Goal: Task Accomplishment & Management: Use online tool/utility

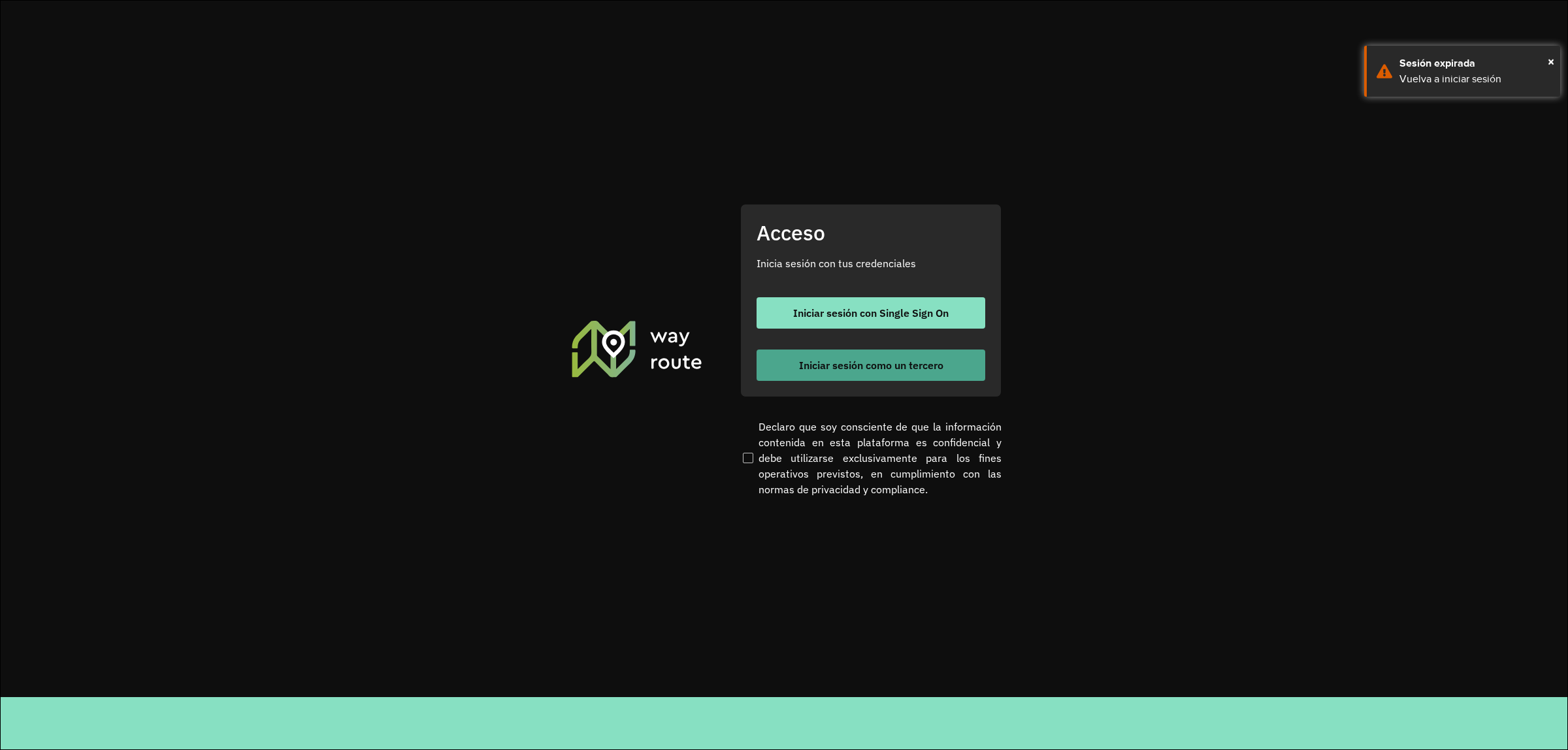
click at [801, 363] on span "Iniciar sesión como un tercero" at bounding box center [871, 365] width 144 height 10
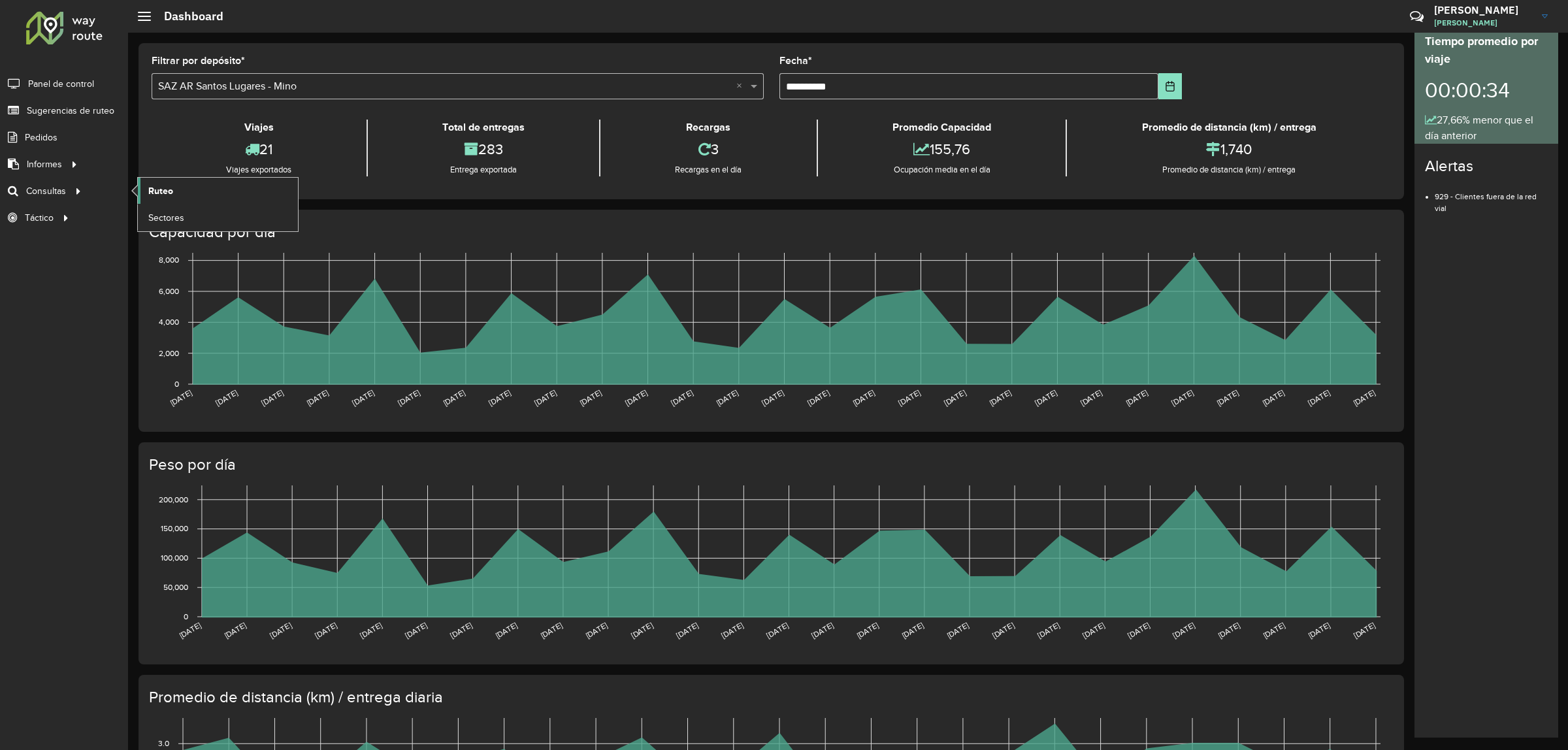
click at [155, 194] on span "Ruteo" at bounding box center [160, 191] width 25 height 14
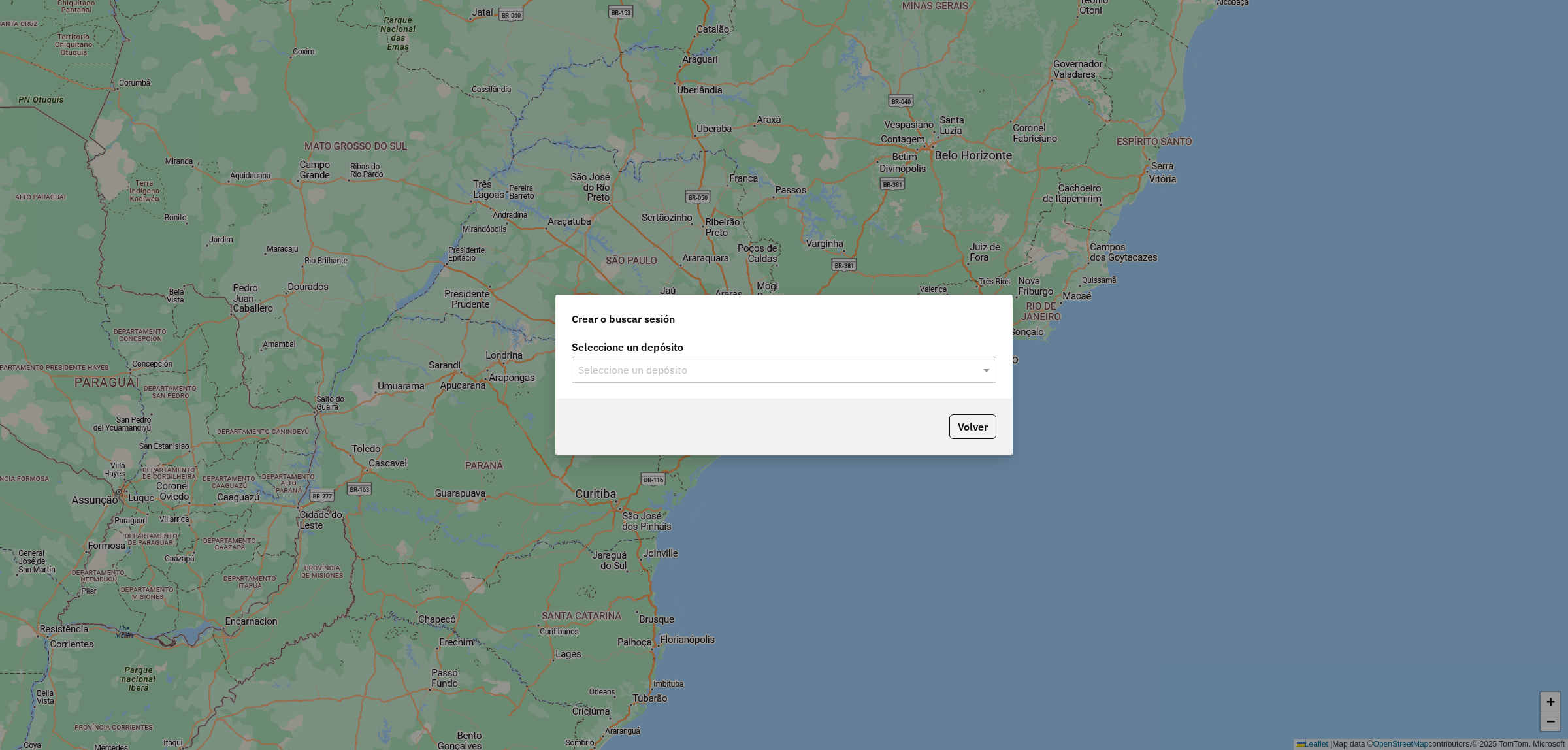
click at [667, 371] on input "text" at bounding box center [771, 370] width 386 height 16
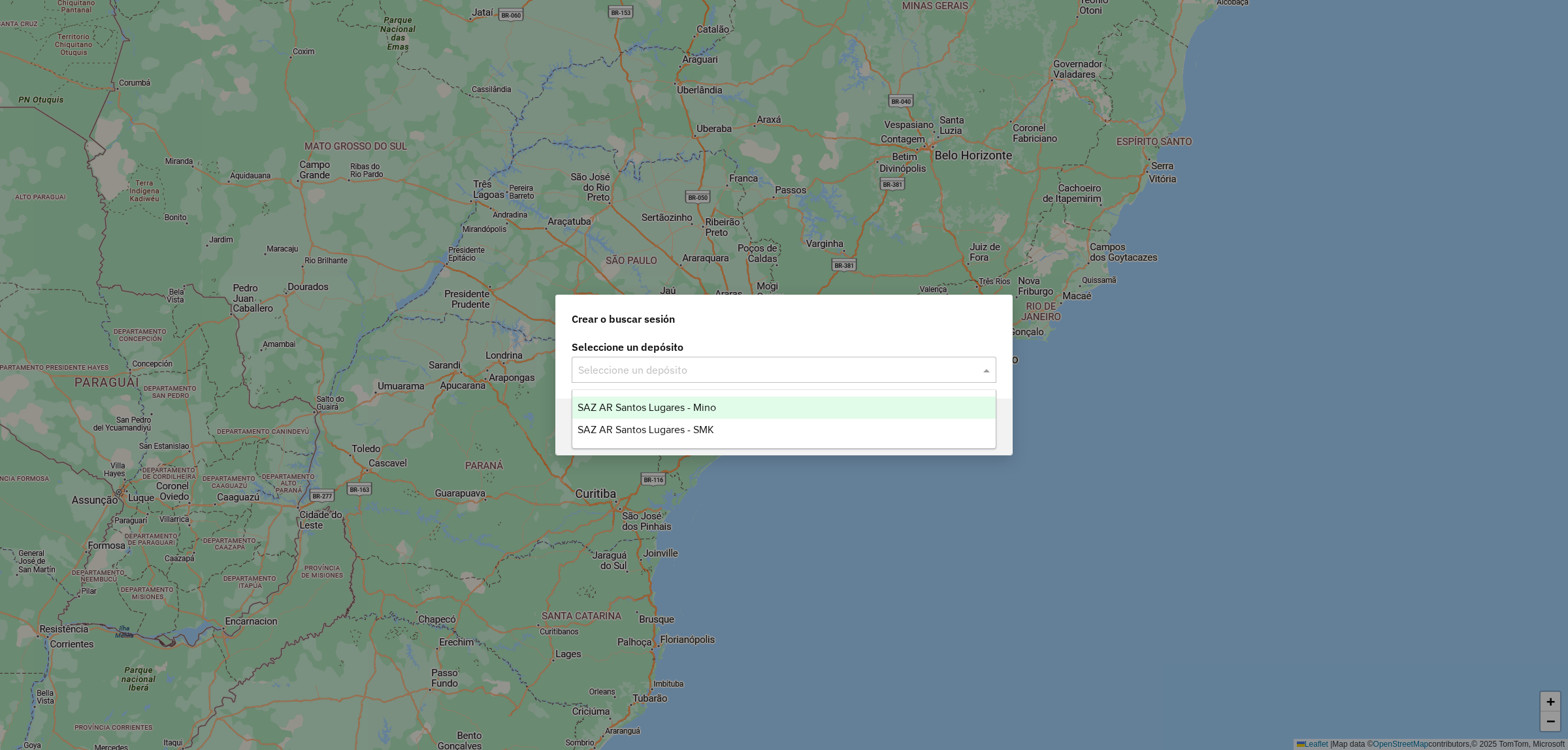
drag, startPoint x: 677, startPoint y: 397, endPoint x: 678, endPoint y: 404, distance: 7.1
click at [677, 400] on div "SAZ AR Santos Lugares - Mino" at bounding box center [783, 408] width 423 height 22
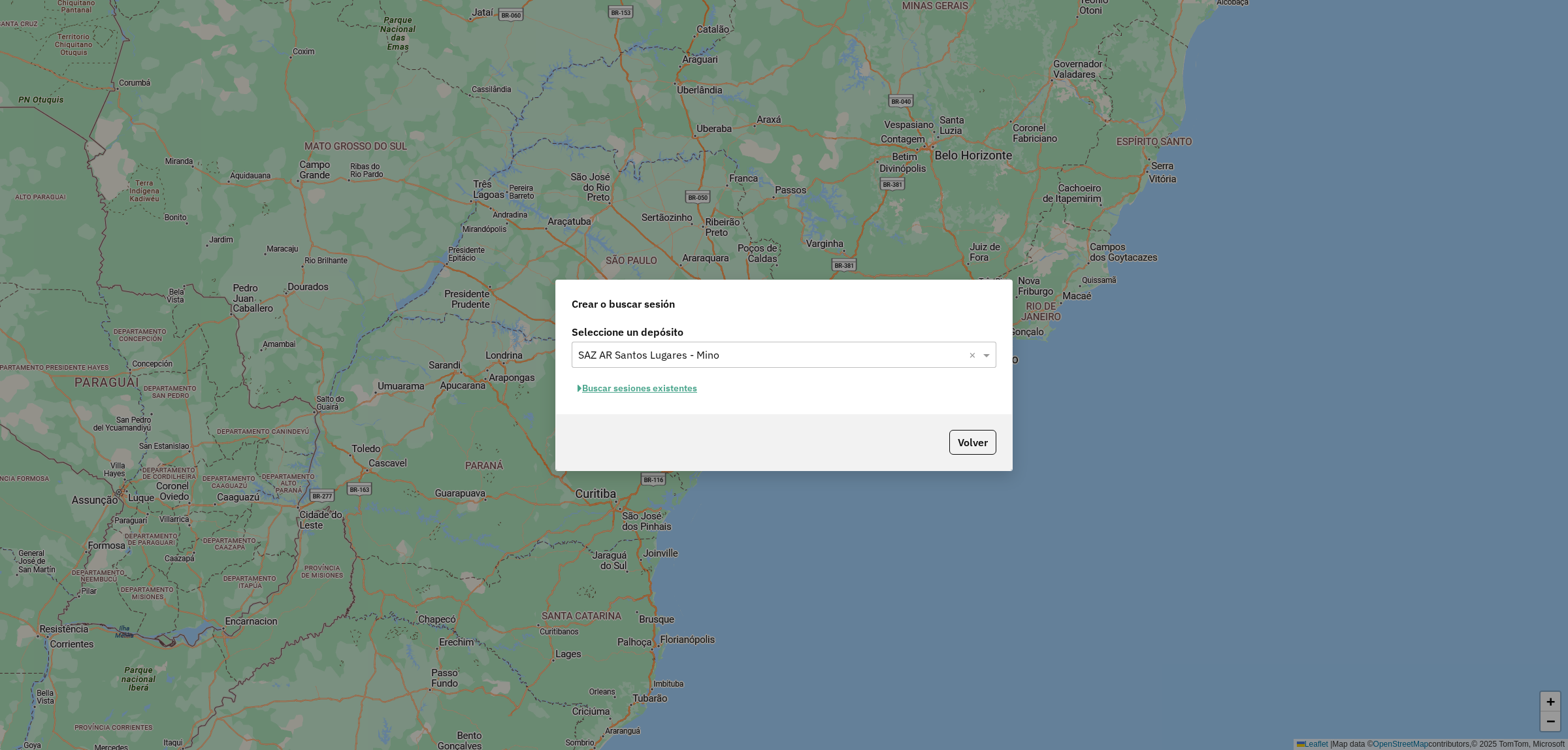
click at [680, 379] on button "Buscar sesiones existentes" at bounding box center [638, 389] width 131 height 20
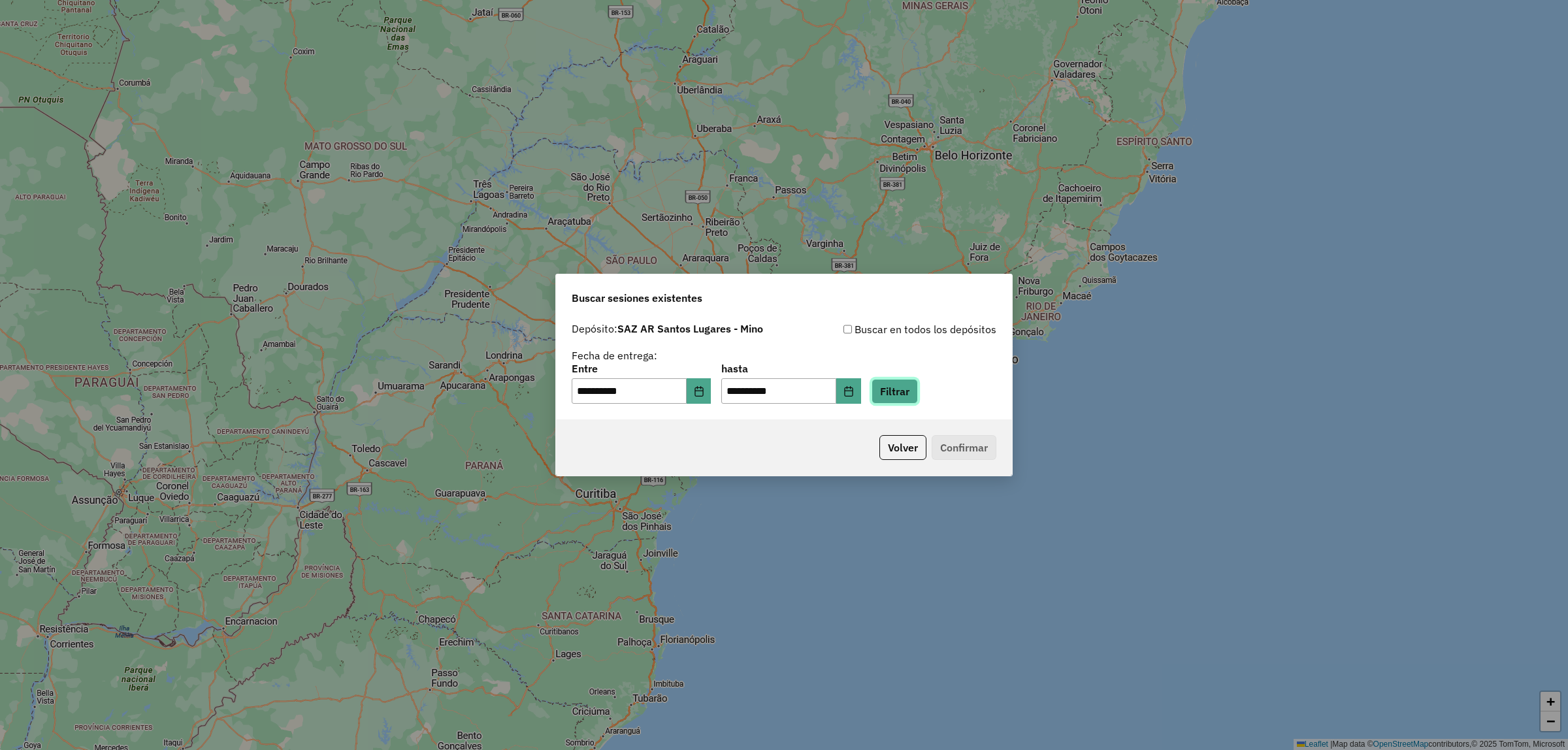
click at [918, 394] on button "Filtrar" at bounding box center [895, 391] width 46 height 25
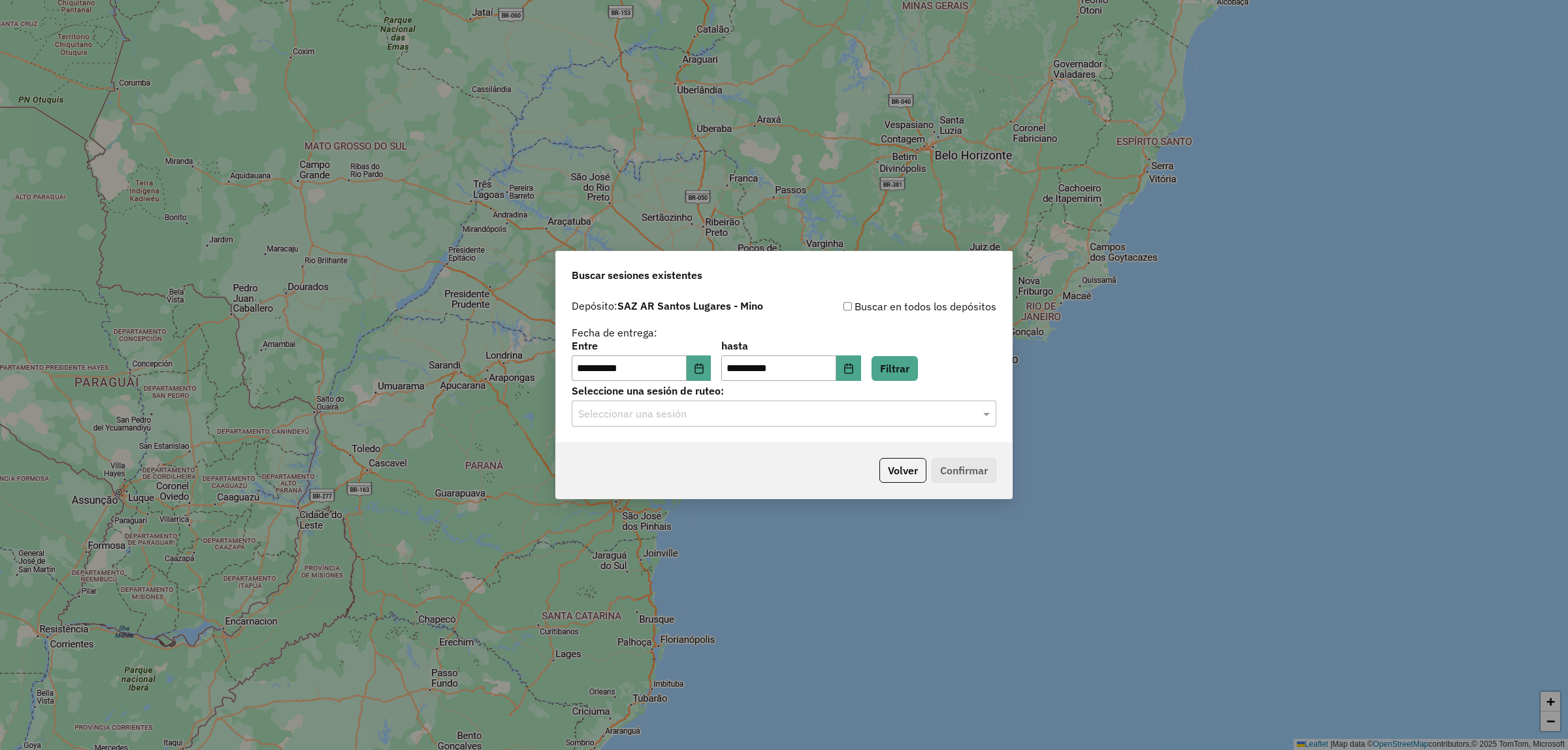
click at [710, 410] on input "text" at bounding box center [771, 414] width 386 height 16
click at [681, 450] on span "1285989 - 01/10/2025 17:35" at bounding box center [629, 452] width 104 height 11
click at [955, 469] on button "Confirmar" at bounding box center [964, 470] width 65 height 25
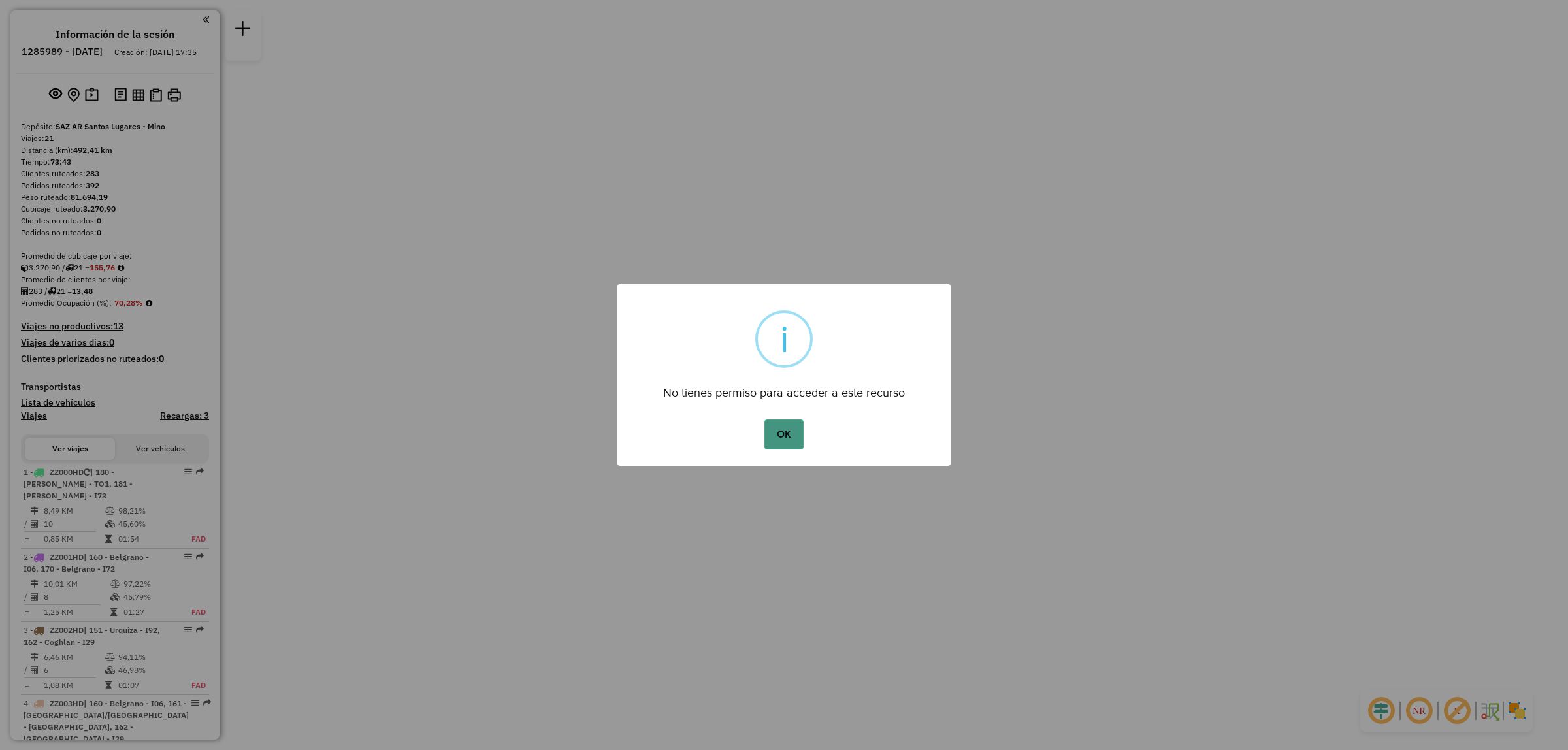
click at [789, 425] on button "OK" at bounding box center [784, 434] width 39 height 30
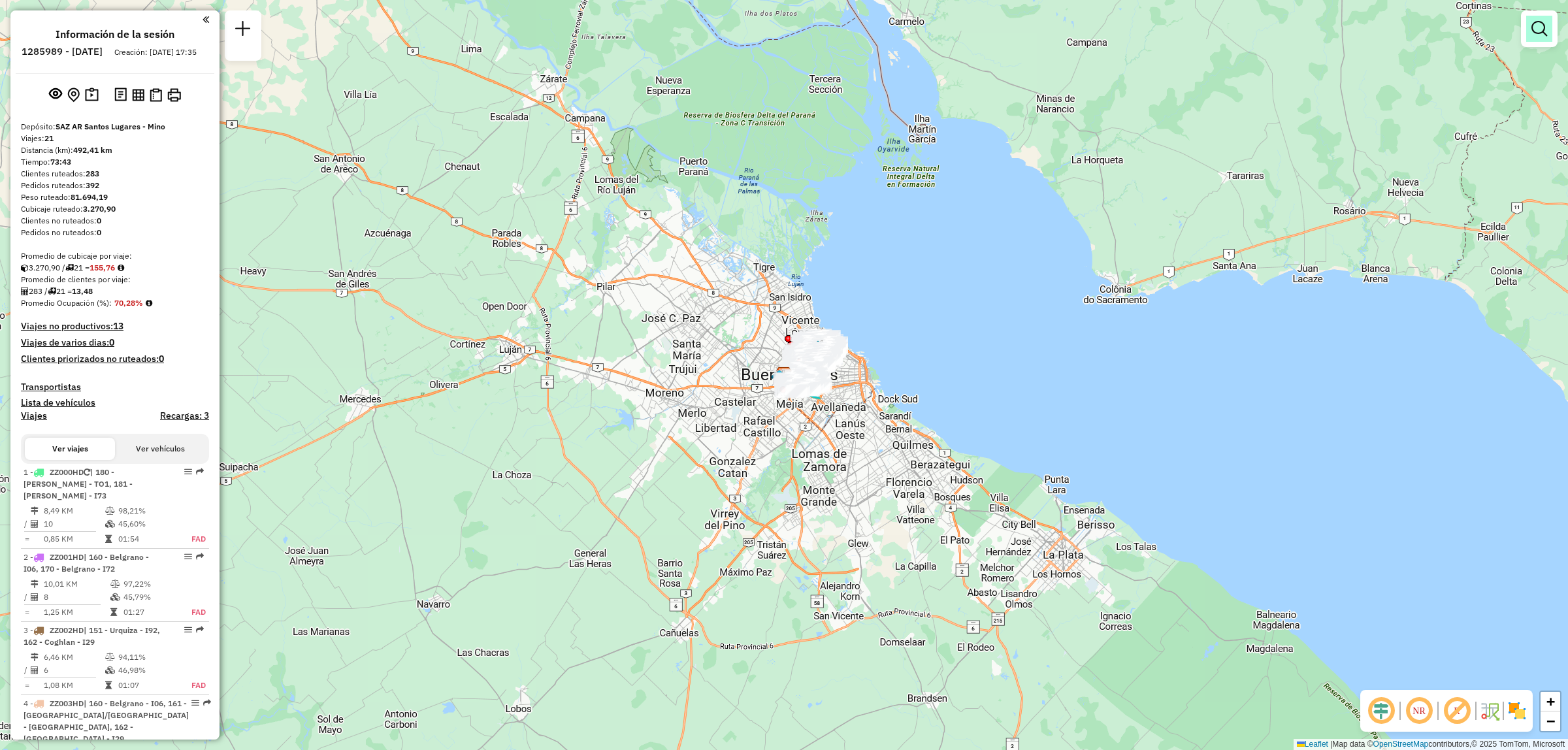
click at [1537, 34] on em at bounding box center [1539, 29] width 16 height 16
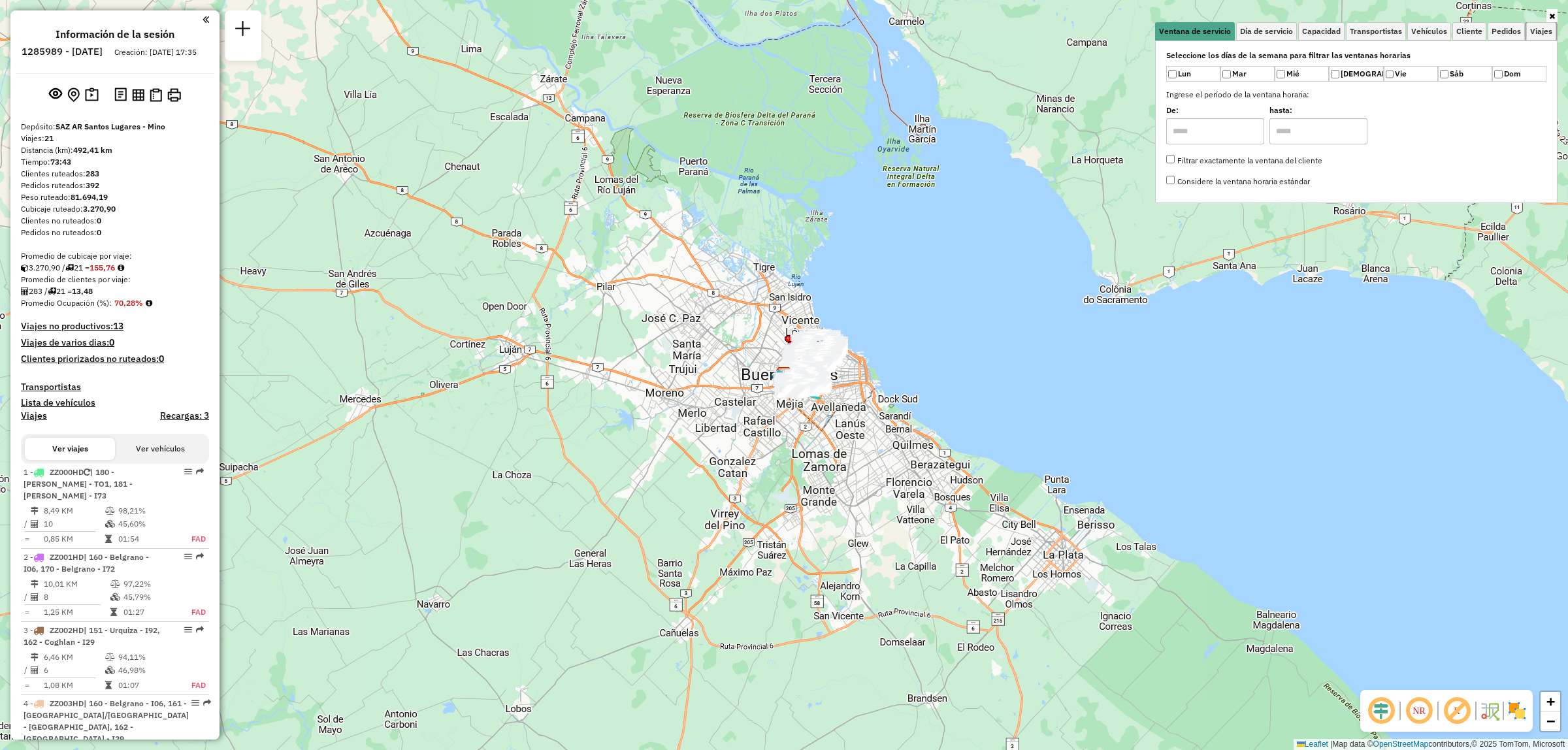
click at [1537, 34] on span "Viajes" at bounding box center [1541, 31] width 22 height 7
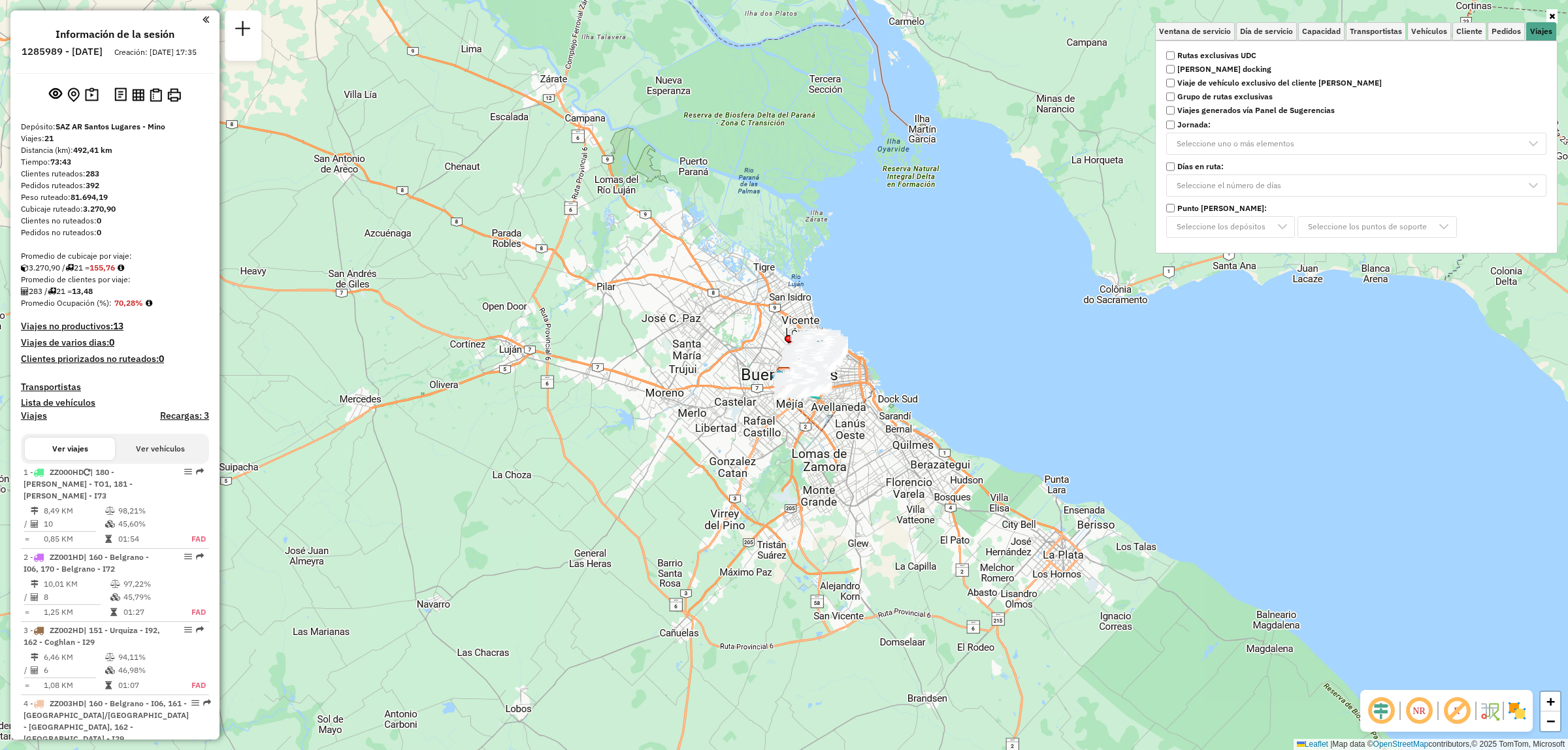
click at [1178, 57] on strong "Rutas exclusivas UDC" at bounding box center [1216, 56] width 79 height 12
click at [888, 308] on div "Limpiar filtros Ventana de servicio Día de servicio Capacidad Transportistas Ve…" at bounding box center [784, 375] width 1568 height 750
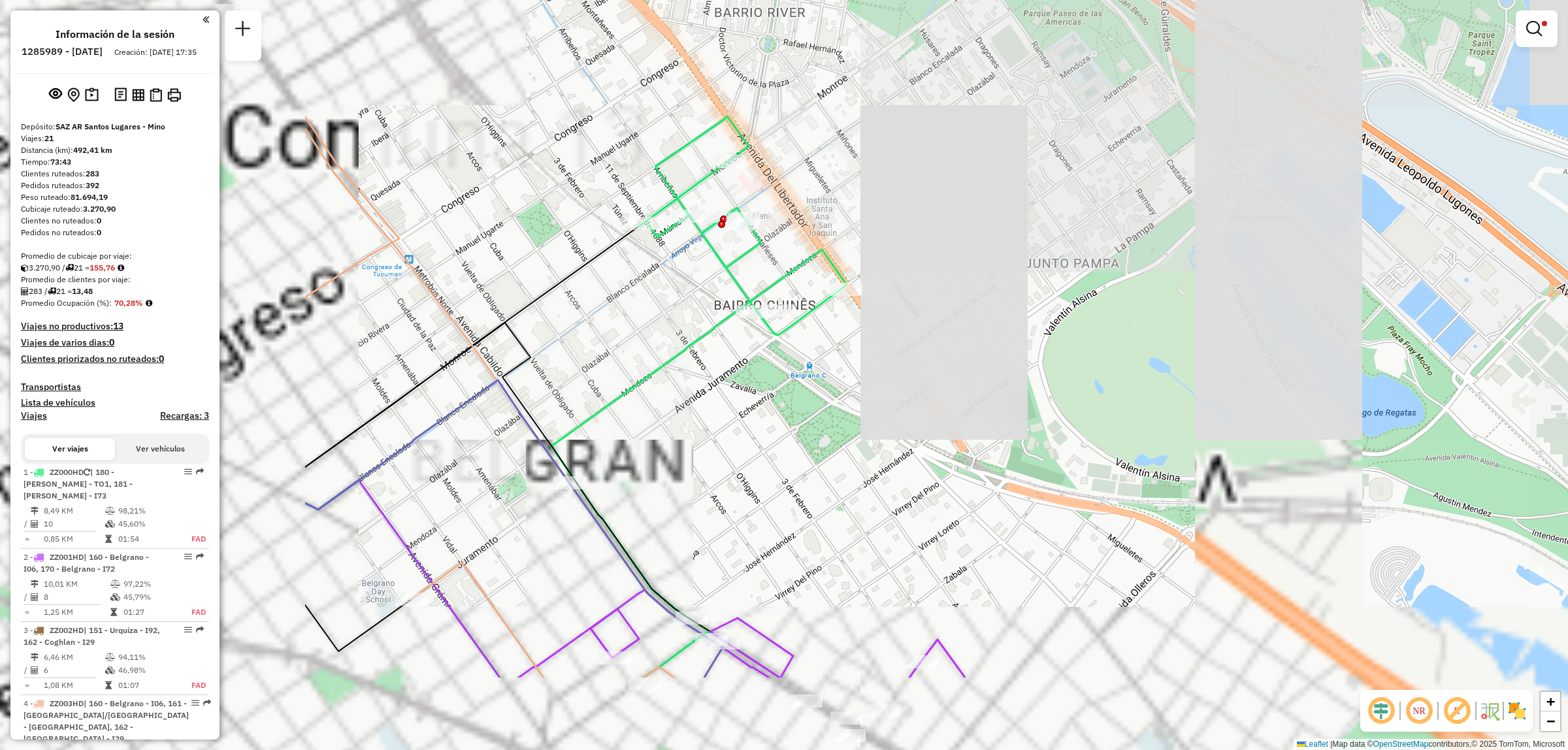
drag, startPoint x: 1066, startPoint y: 321, endPoint x: 1207, endPoint y: 256, distance: 155.3
click at [1207, 256] on div "Limpiar filtros Ventana de servicio Día de servicio Capacidad Transportistas Ve…" at bounding box center [784, 375] width 1568 height 750
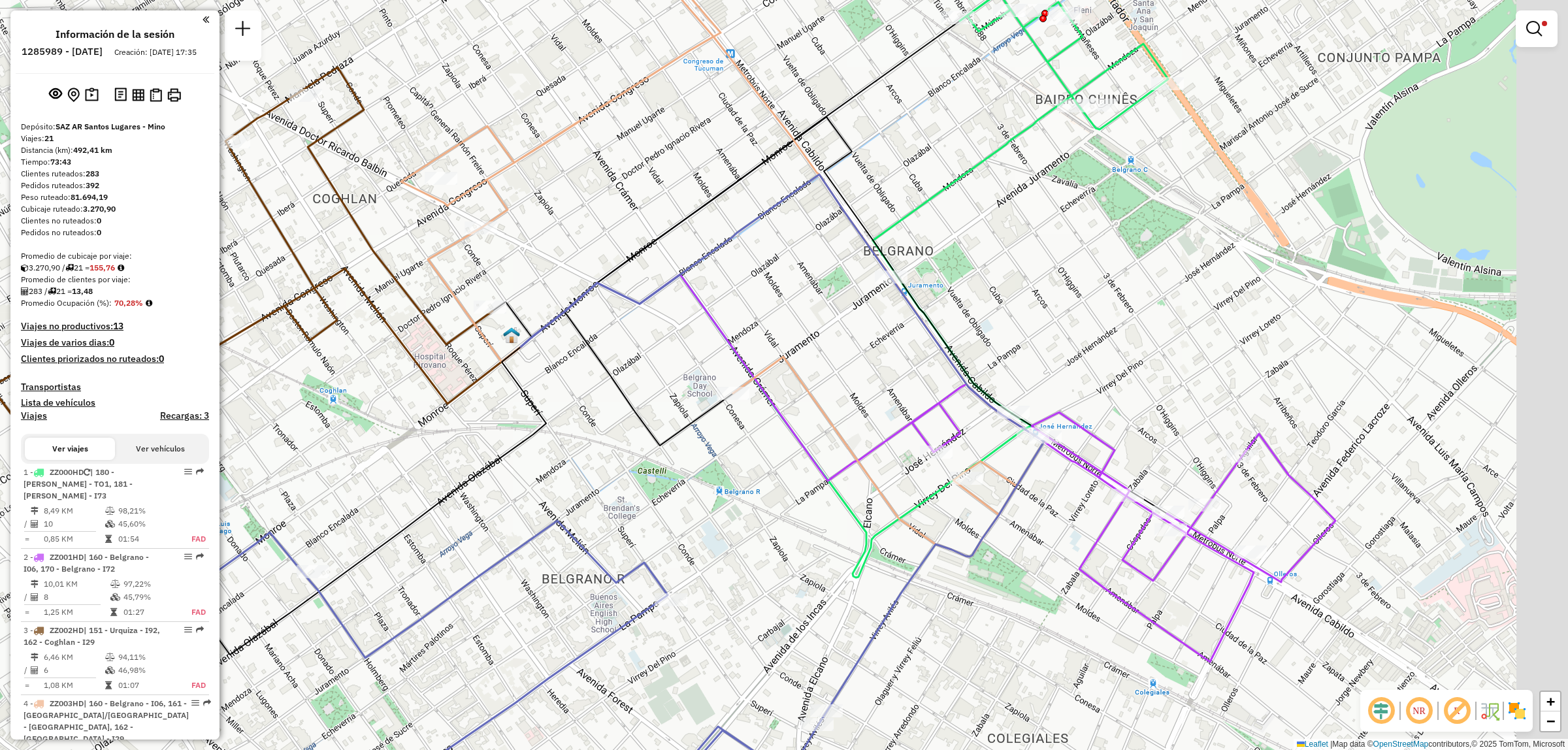
drag, startPoint x: 1139, startPoint y: 245, endPoint x: 955, endPoint y: 306, distance: 193.8
click at [955, 306] on div "Limpiar filtros Ventana de servicio Día de servicio Capacidad Transportistas Ve…" at bounding box center [784, 375] width 1568 height 750
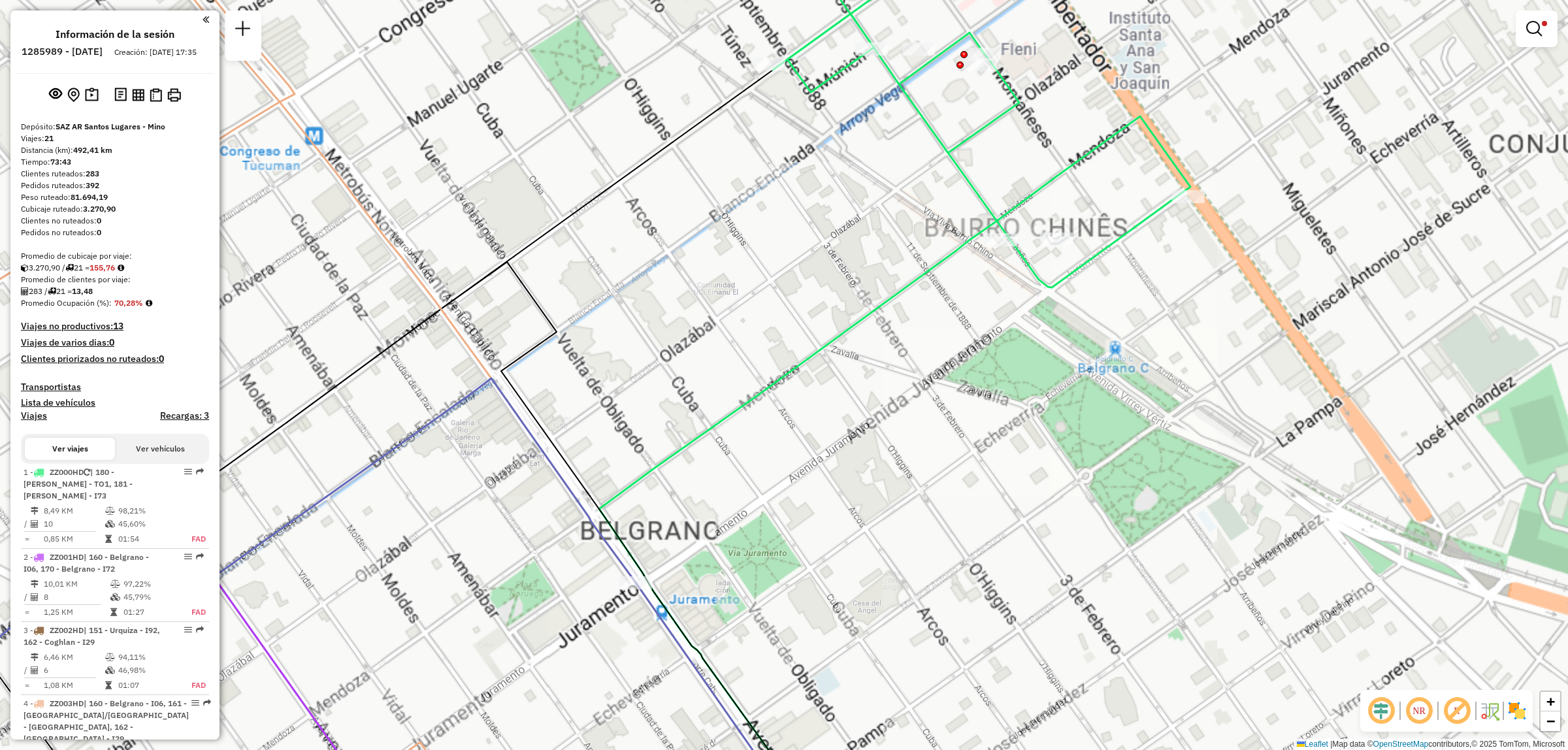
drag, startPoint x: 970, startPoint y: 152, endPoint x: 895, endPoint y: 279, distance: 147.5
click at [895, 279] on div "Limpiar filtros Ventana de servicio Día de servicio Capacidad Transportistas Ve…" at bounding box center [784, 375] width 1568 height 750
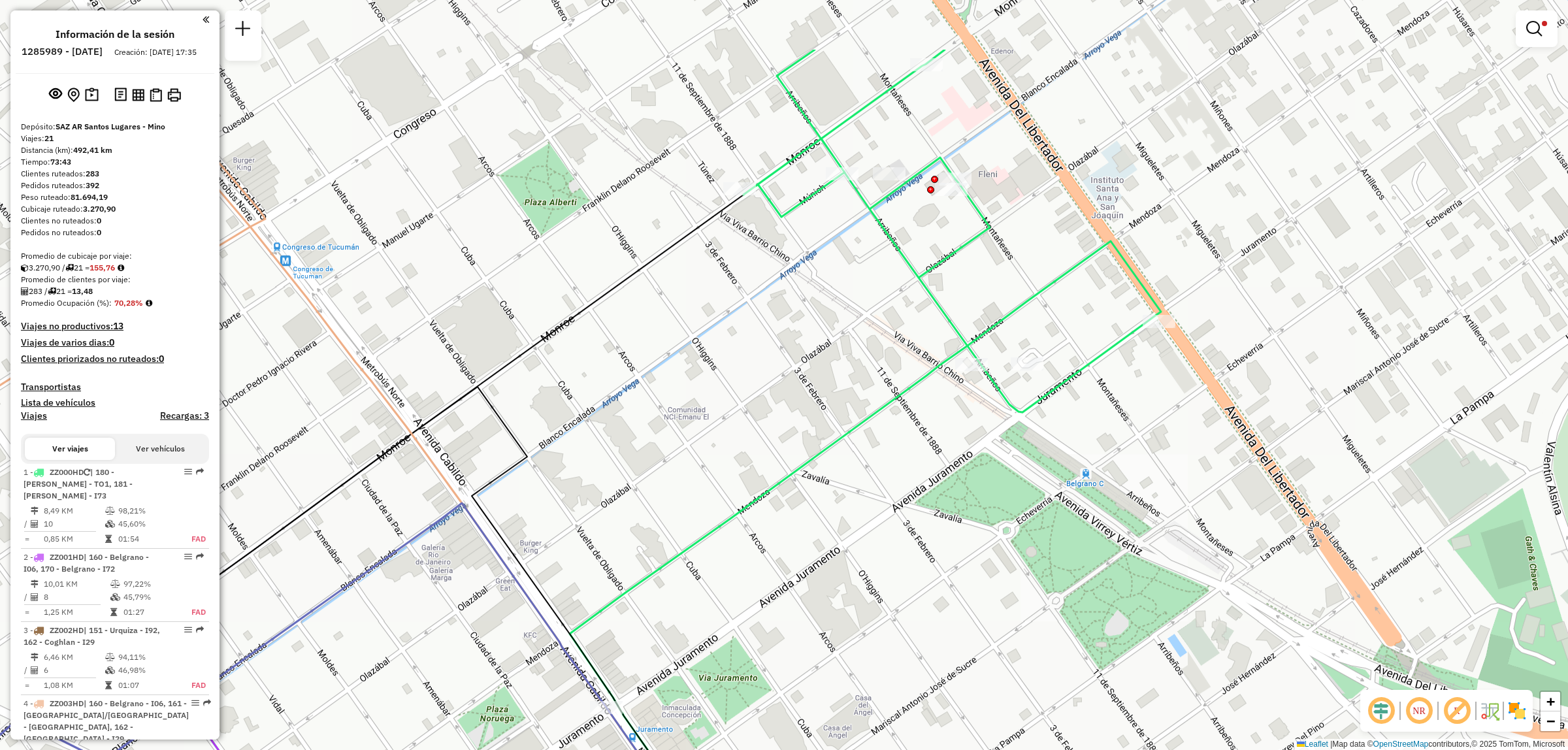
drag, startPoint x: 892, startPoint y: 243, endPoint x: 864, endPoint y: 368, distance: 128.1
click at [864, 368] on div "Limpiar filtros Ventana de servicio Día de servicio Capacidad Transportistas Ve…" at bounding box center [784, 375] width 1568 height 750
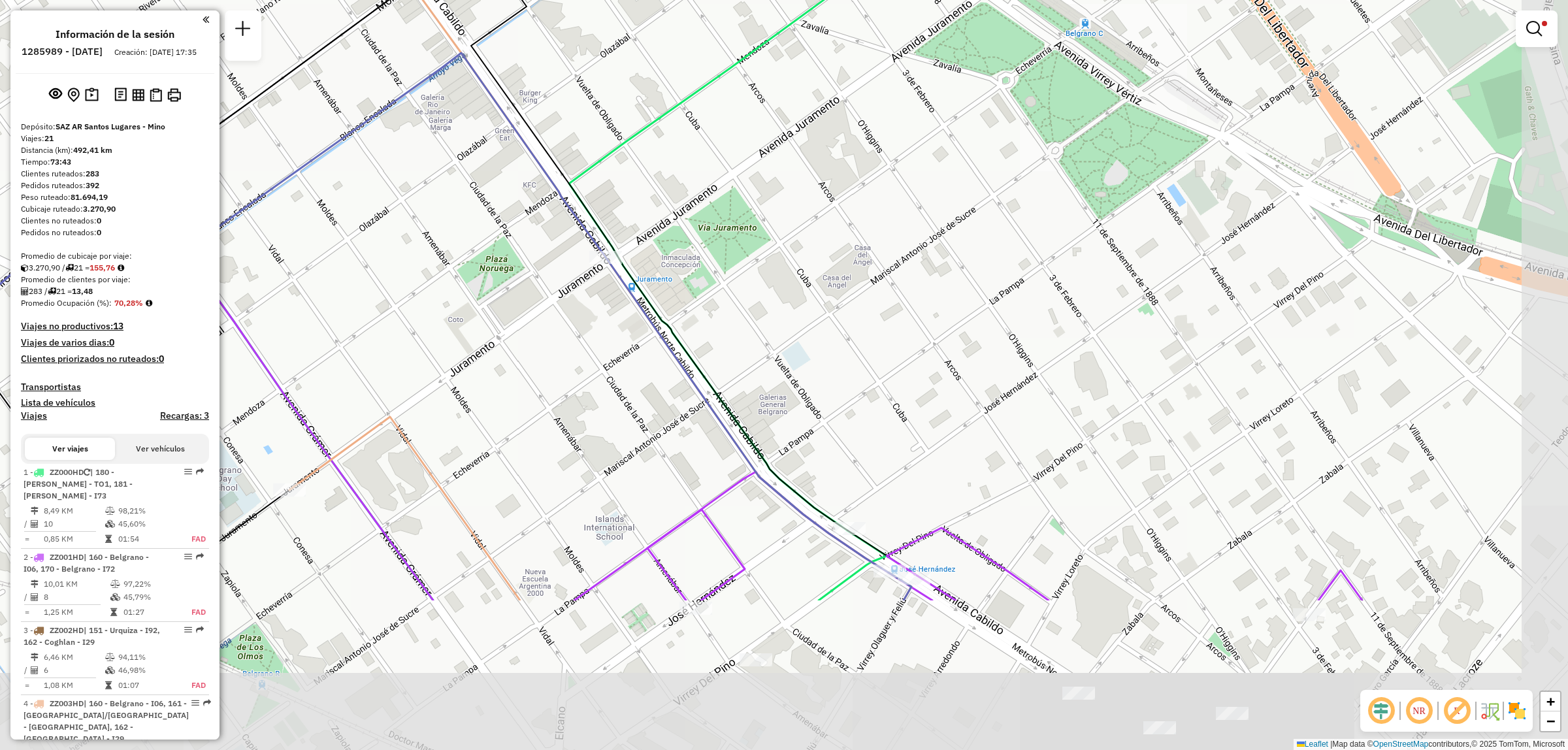
drag, startPoint x: 883, startPoint y: 544, endPoint x: 746, endPoint y: 315, distance: 266.9
click at [746, 315] on div "Limpiar filtros Ventana de servicio Día de servicio Capacidad Transportistas Ve…" at bounding box center [784, 375] width 1568 height 750
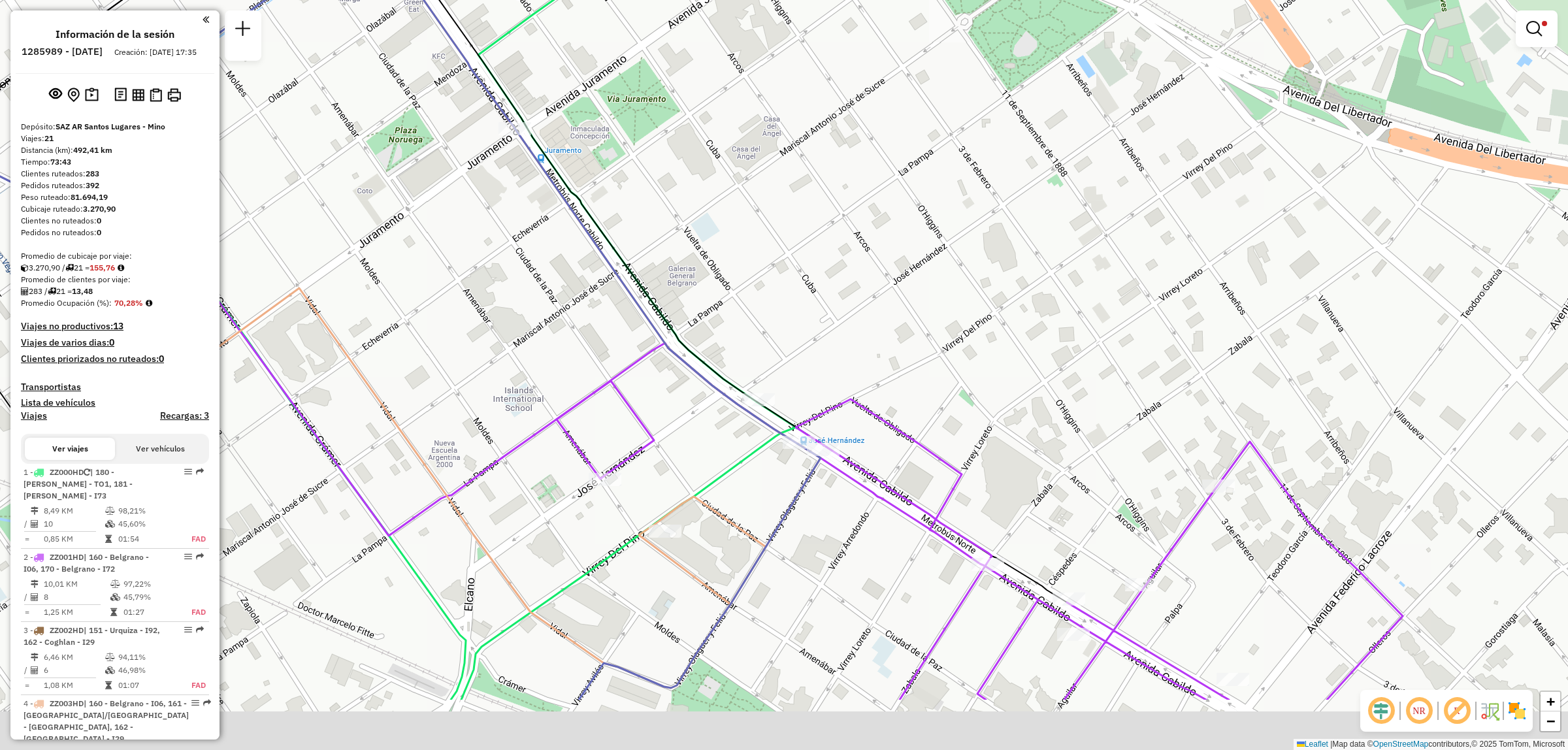
drag, startPoint x: 844, startPoint y: 348, endPoint x: 747, endPoint y: 236, distance: 148.2
click at [748, 237] on div "Limpiar filtros Ventana de servicio Día de servicio Capacidad Transportistas Ve…" at bounding box center [784, 375] width 1568 height 750
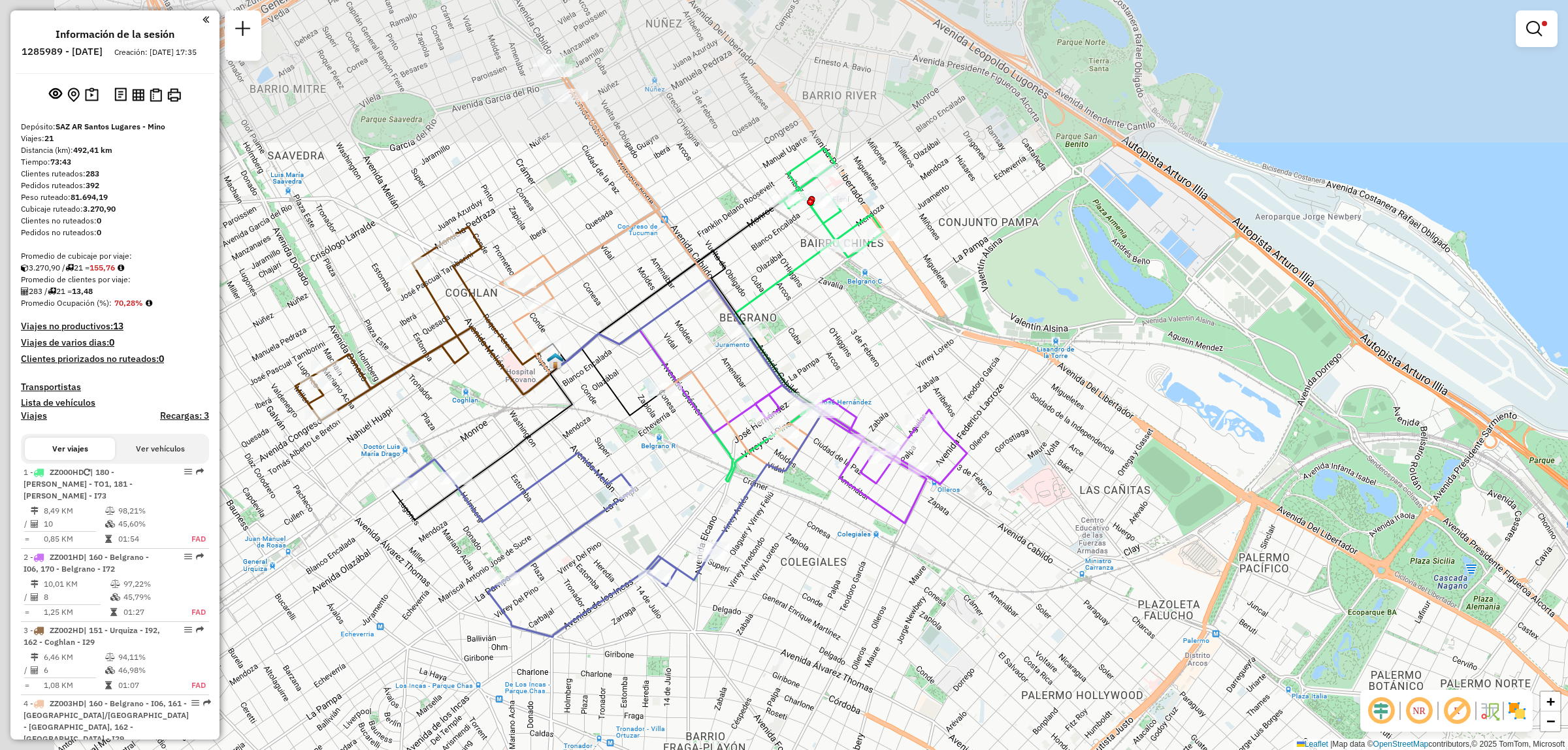
drag, startPoint x: 628, startPoint y: 184, endPoint x: 788, endPoint y: 421, distance: 286.0
click at [828, 374] on div "Limpiar filtros Ventana de servicio Día de servicio Capacidad Transportistas Ve…" at bounding box center [784, 375] width 1568 height 750
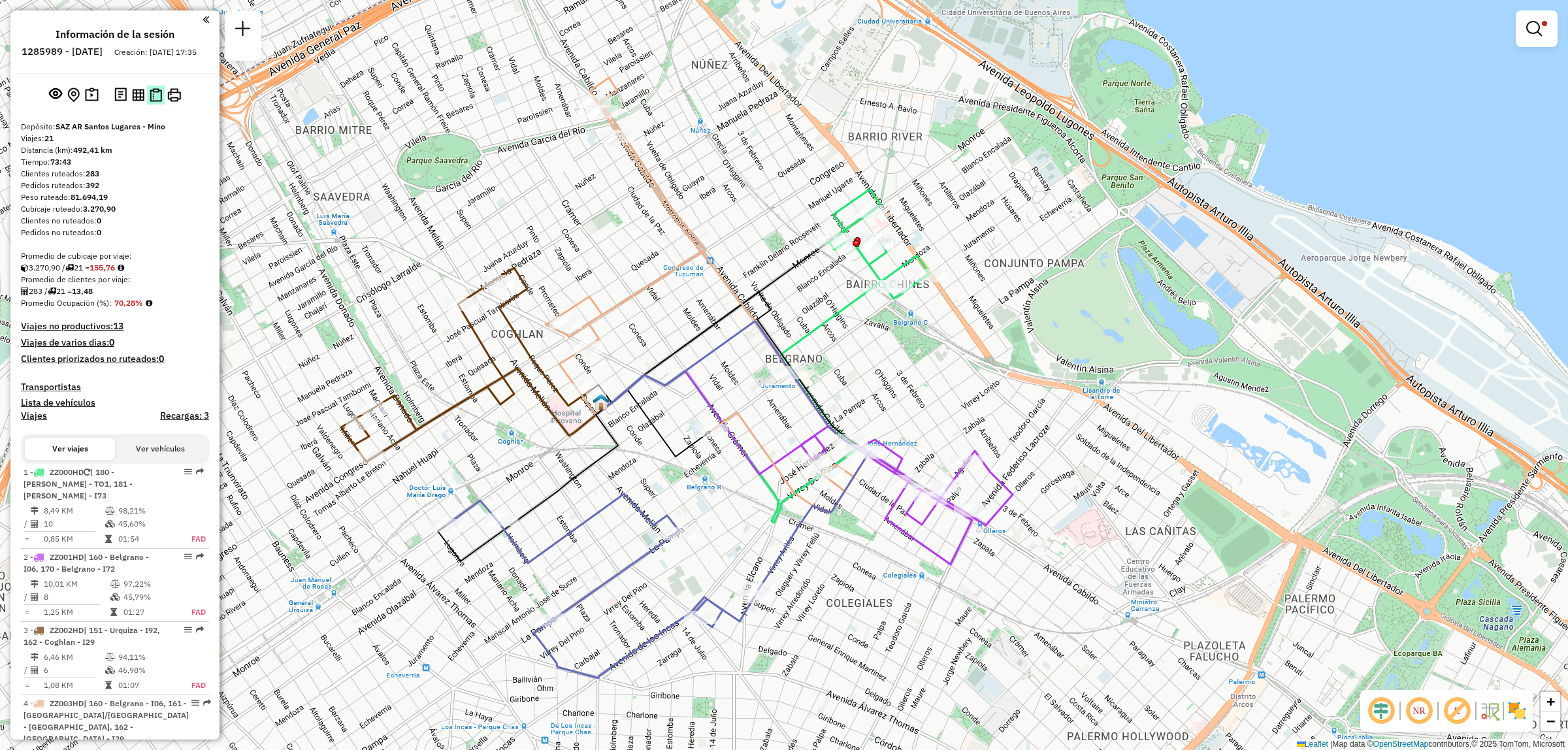
click at [152, 102] on img at bounding box center [156, 94] width 12 height 14
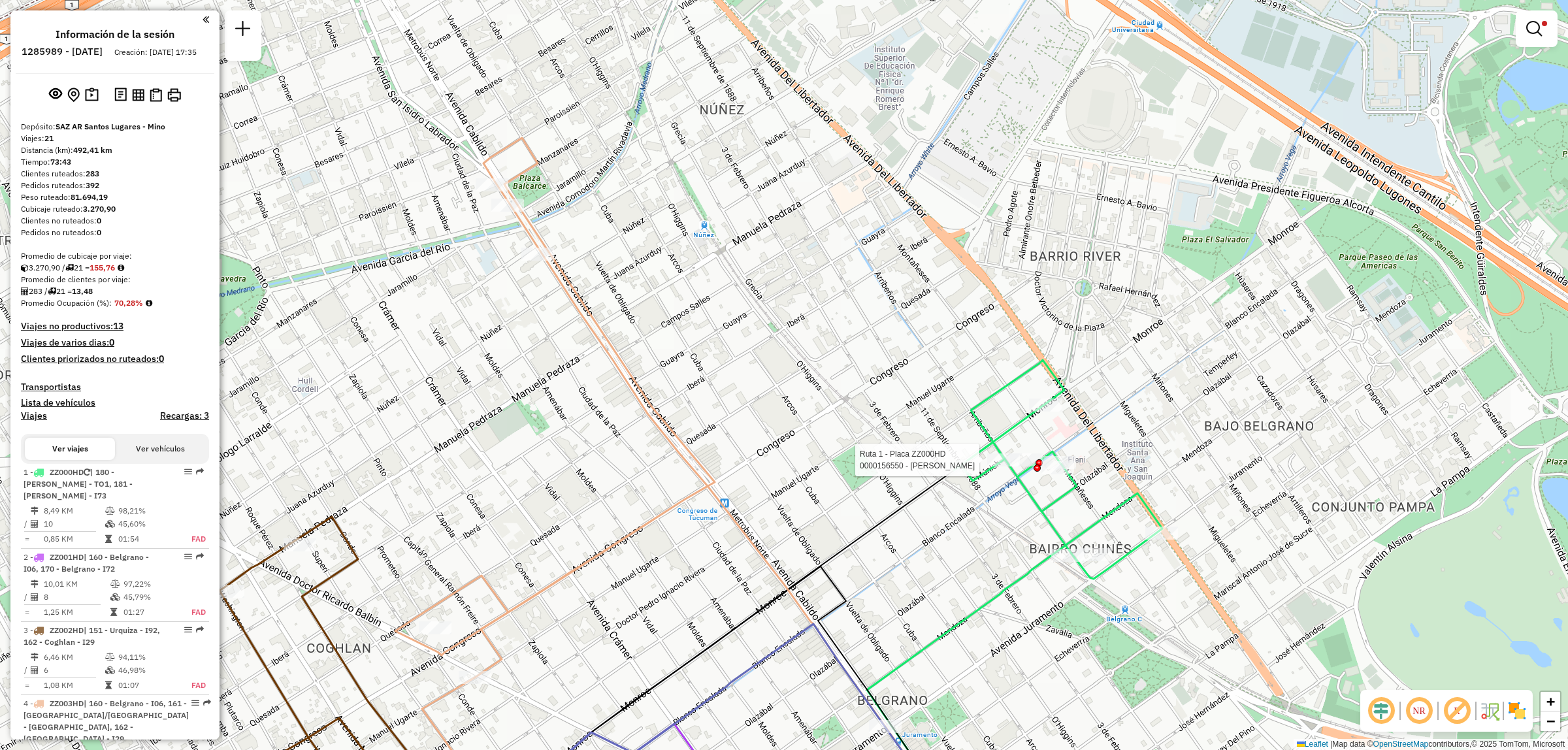
select select "**********"
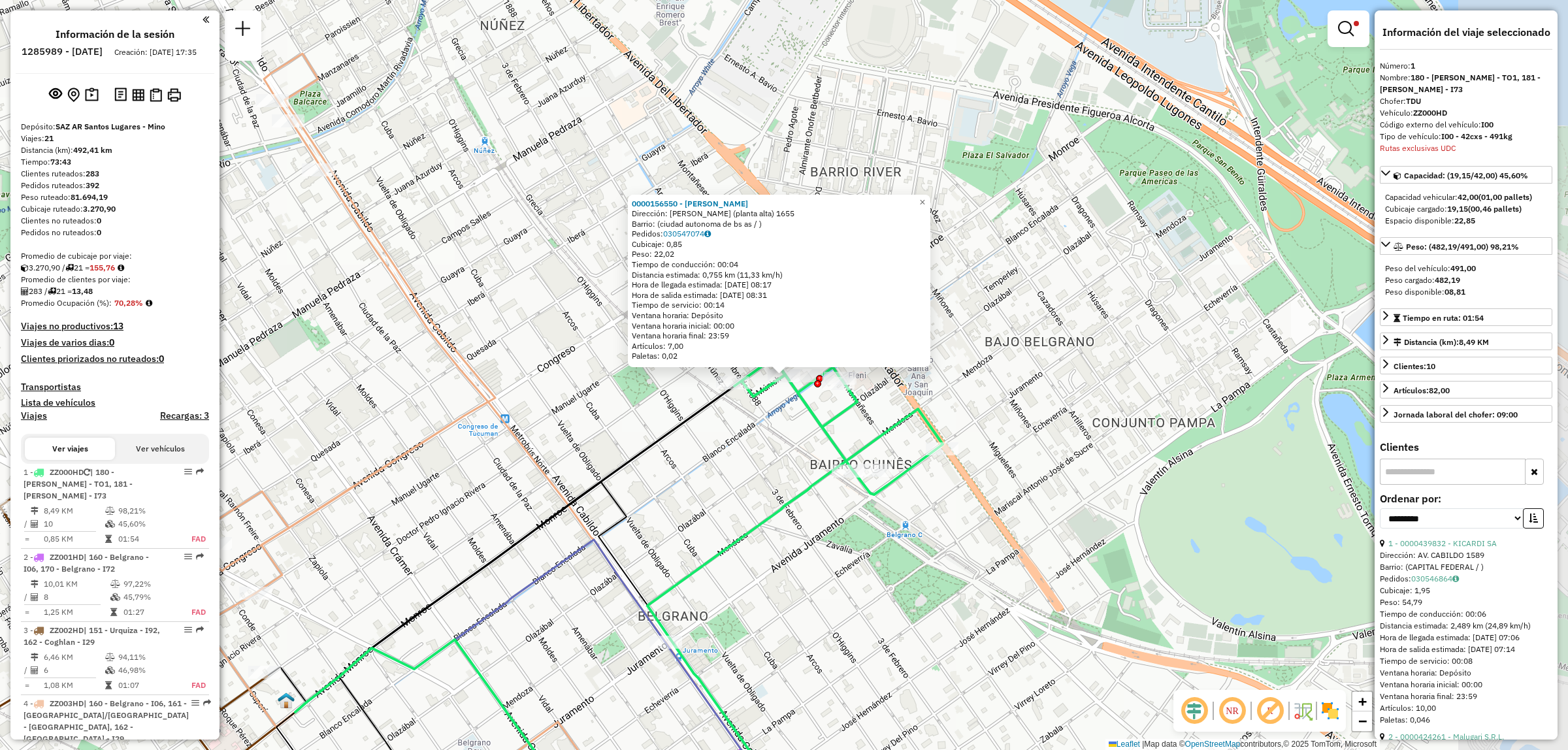
scroll to position [135, 0]
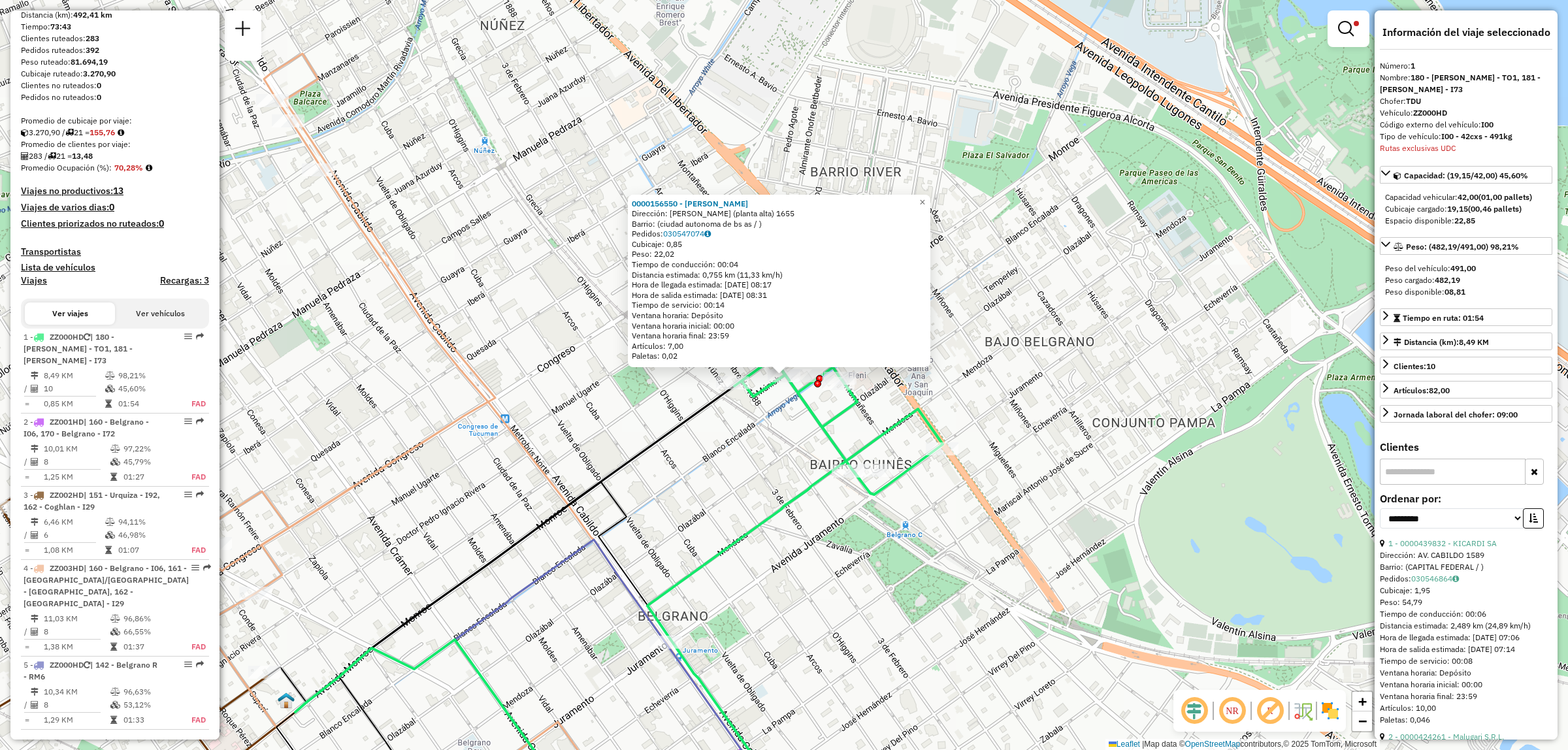
click at [940, 390] on div "0000156550 - Albinati Daniel Alejandro Dirección: avda monroe (planta alta) 165…" at bounding box center [784, 375] width 1568 height 750
click at [884, 427] on icon at bounding box center [792, 528] width 295 height 504
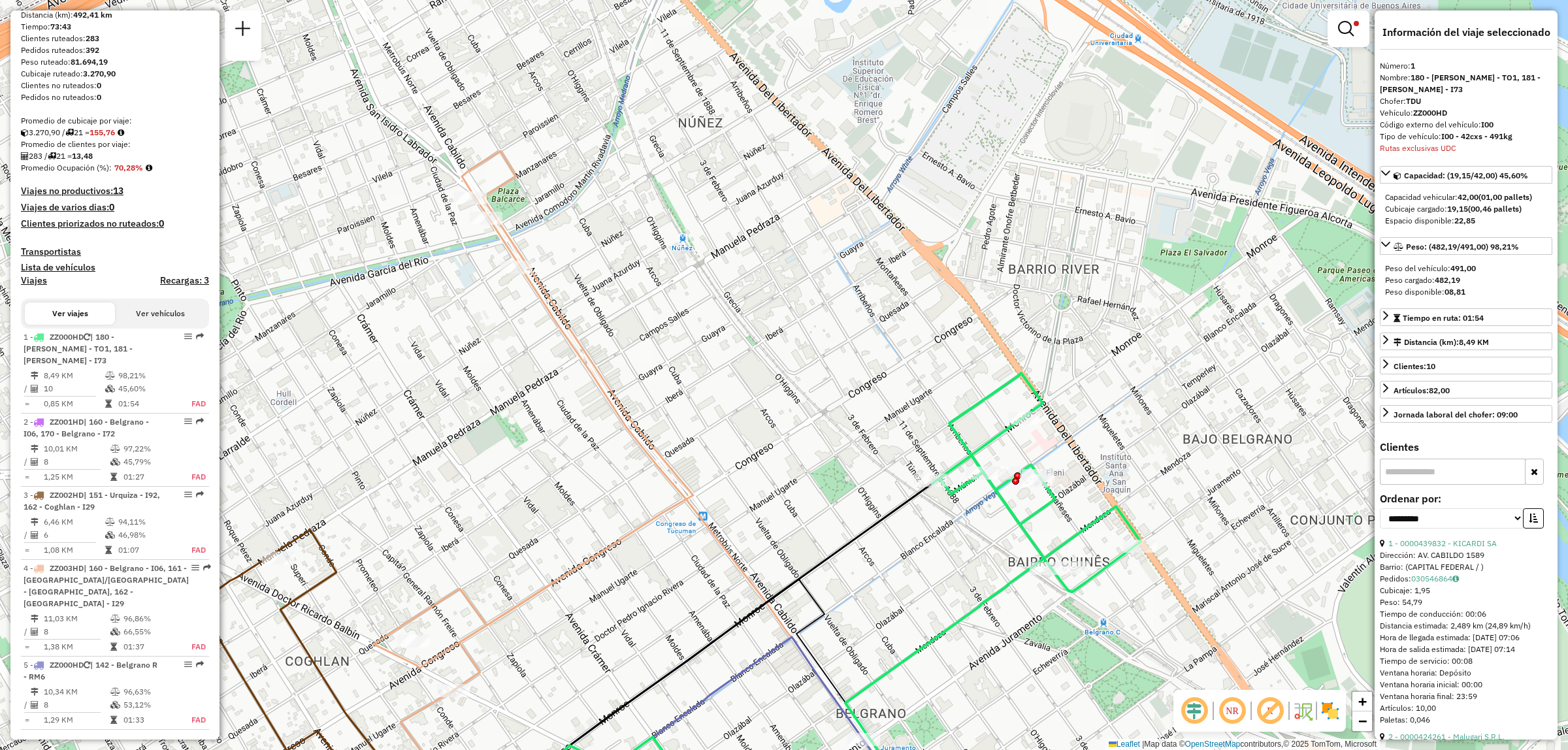
drag, startPoint x: 466, startPoint y: 243, endPoint x: 661, endPoint y: 338, distance: 216.9
click at [661, 338] on div "Limpiar filtros Ventana de servicio Día de servicio Capacidad Transportistas Ve…" at bounding box center [784, 375] width 1568 height 750
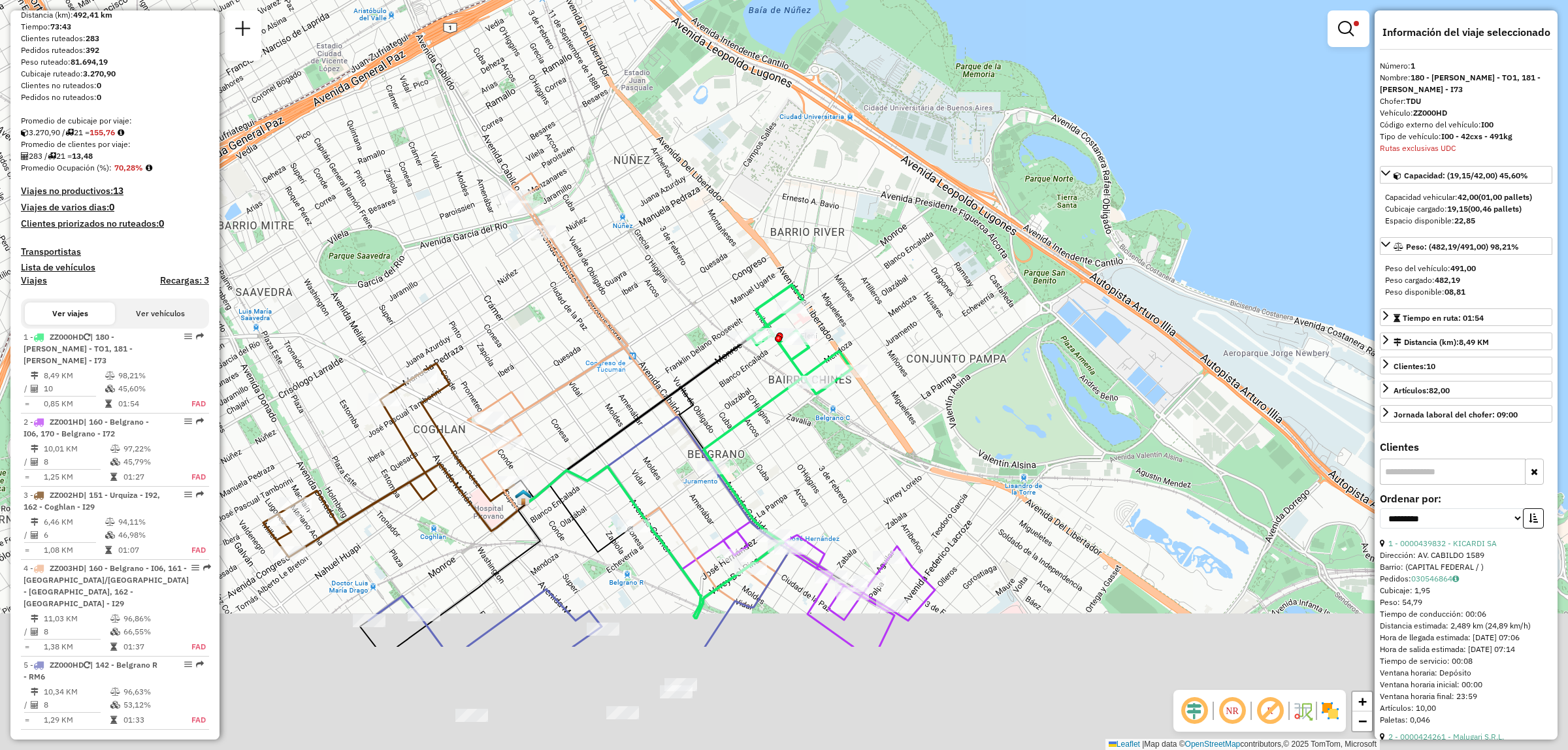
drag, startPoint x: 710, startPoint y: 550, endPoint x: 684, endPoint y: 370, distance: 181.9
click at [685, 370] on icon at bounding box center [637, 421] width 219 height 163
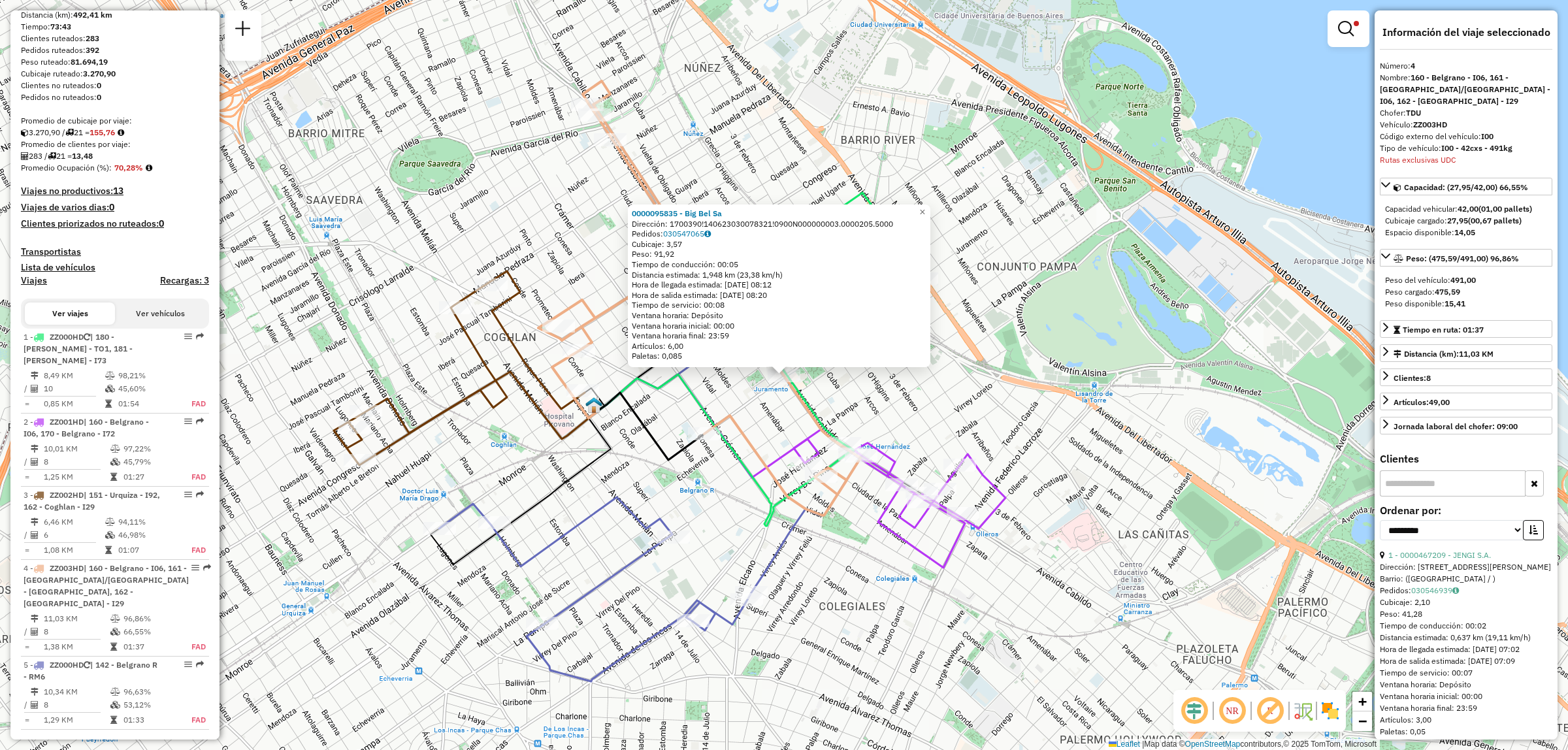
click at [819, 516] on icon at bounding box center [700, 298] width 322 height 434
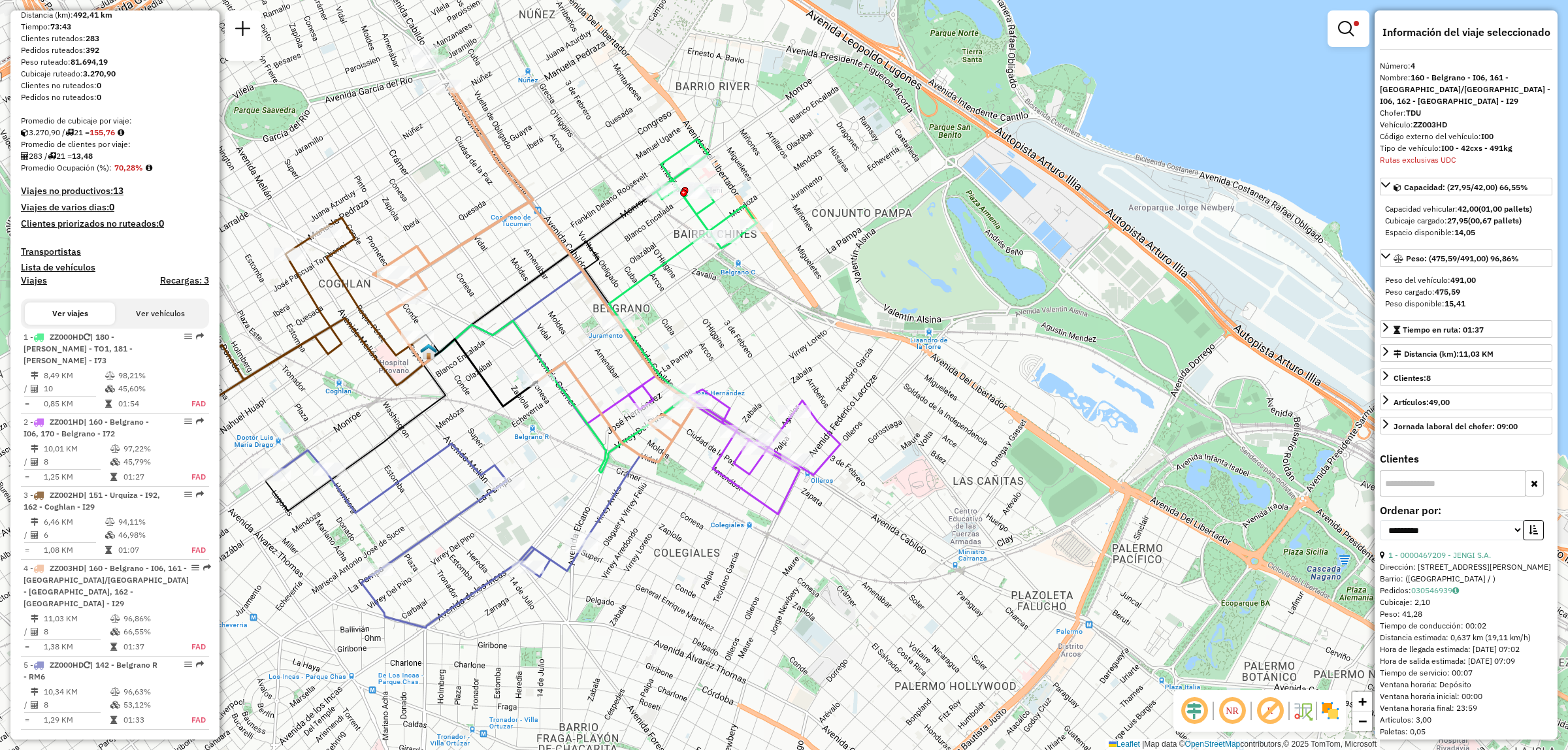
drag, startPoint x: 631, startPoint y: 279, endPoint x: 705, endPoint y: 305, distance: 78.4
click at [686, 442] on div "Limpiar filtros Ventana de servicio Día de servicio Capacidad Transportistas Ve…" at bounding box center [784, 375] width 1568 height 750
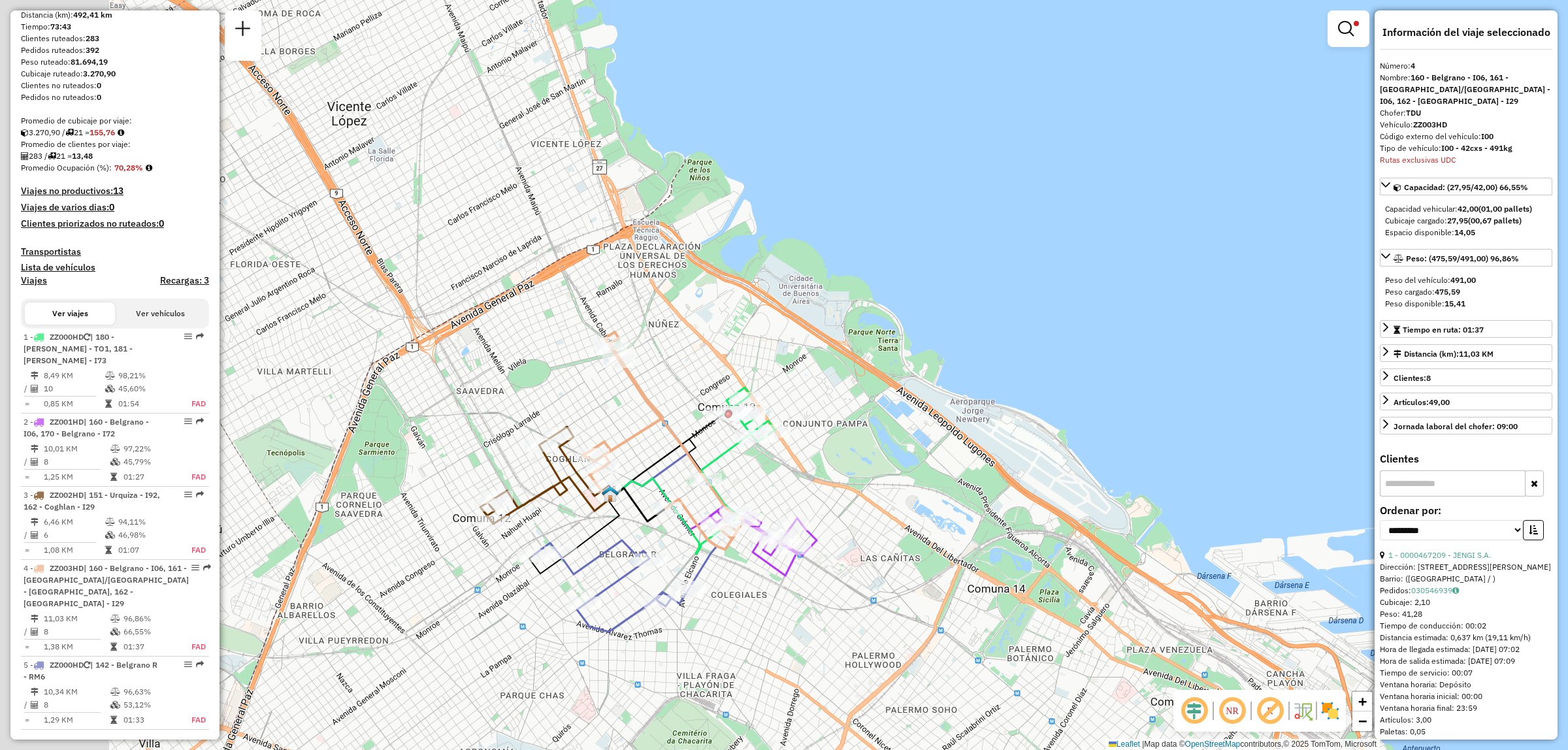
drag, startPoint x: 515, startPoint y: 539, endPoint x: 642, endPoint y: 481, distance: 139.6
click at [641, 481] on icon at bounding box center [677, 517] width 128 height 76
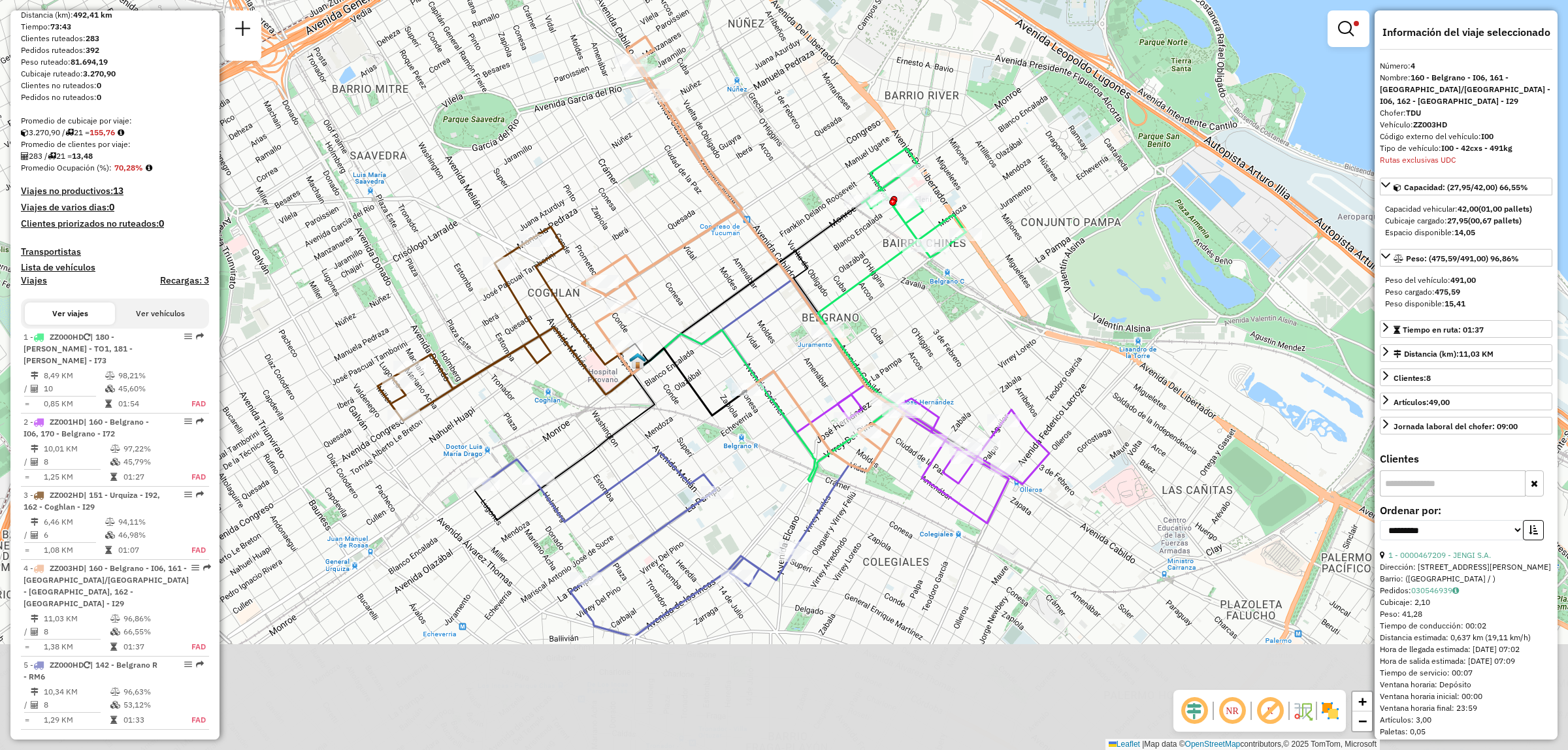
drag, startPoint x: 504, startPoint y: 639, endPoint x: 505, endPoint y: 448, distance: 191.0
click at [505, 448] on div "Limpiar filtros Ventana de servicio Día de servicio Capacidad Transportistas Ve…" at bounding box center [784, 375] width 1568 height 750
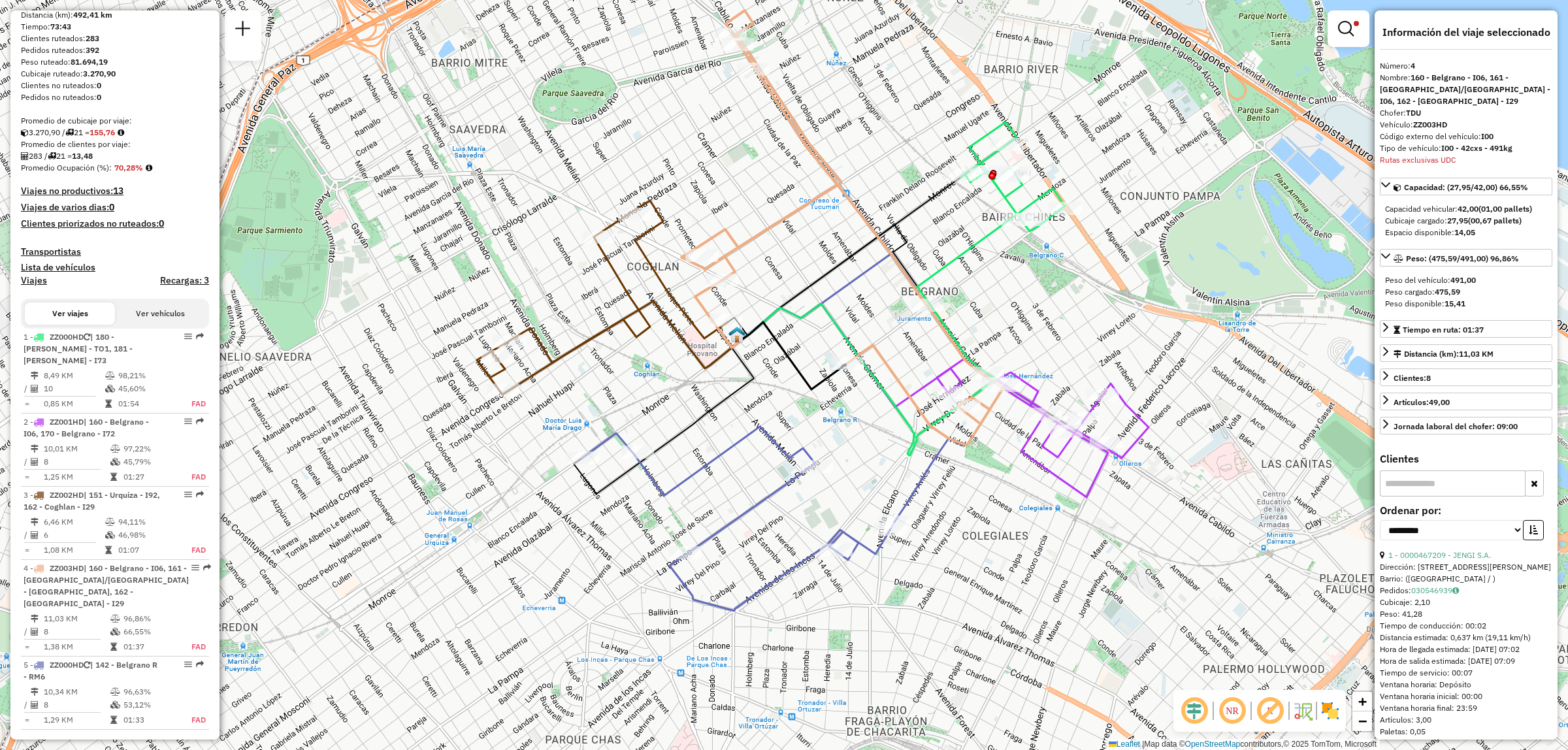
drag, startPoint x: 778, startPoint y: 210, endPoint x: 772, endPoint y: 249, distance: 39.5
click at [772, 246] on div "Limpiar filtros Ventana de servicio Día de servicio Capacidad Transportistas Ve…" at bounding box center [784, 375] width 1568 height 750
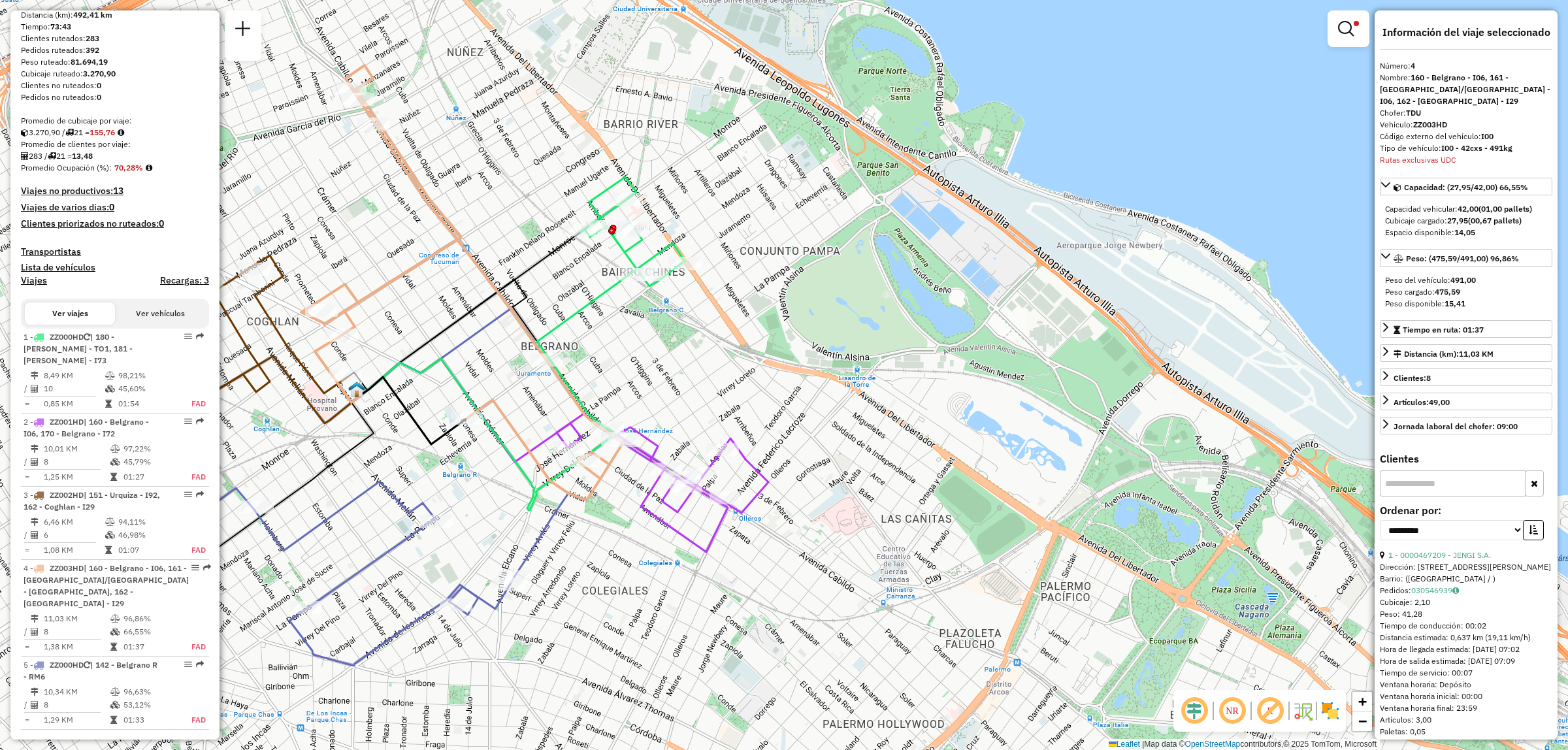
drag, startPoint x: 429, startPoint y: 445, endPoint x: 605, endPoint y: 423, distance: 177.4
click at [467, 423] on icon at bounding box center [414, 410] width 106 height 68
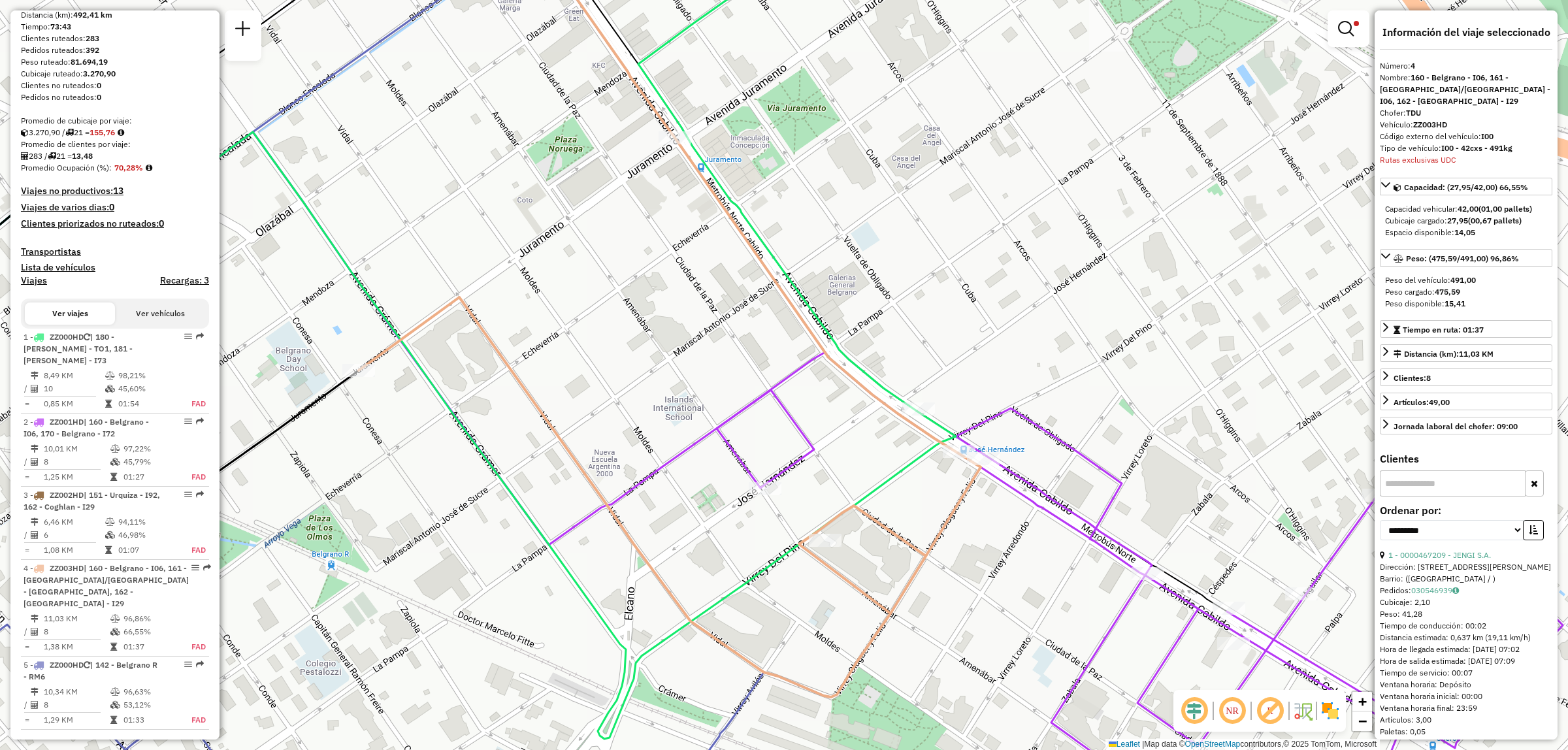
drag, startPoint x: 792, startPoint y: 393, endPoint x: 686, endPoint y: 382, distance: 106.6
click at [686, 382] on div "Limpiar filtros Ventana de servicio Día de servicio Capacidad Transportistas Ve…" at bounding box center [784, 375] width 1568 height 750
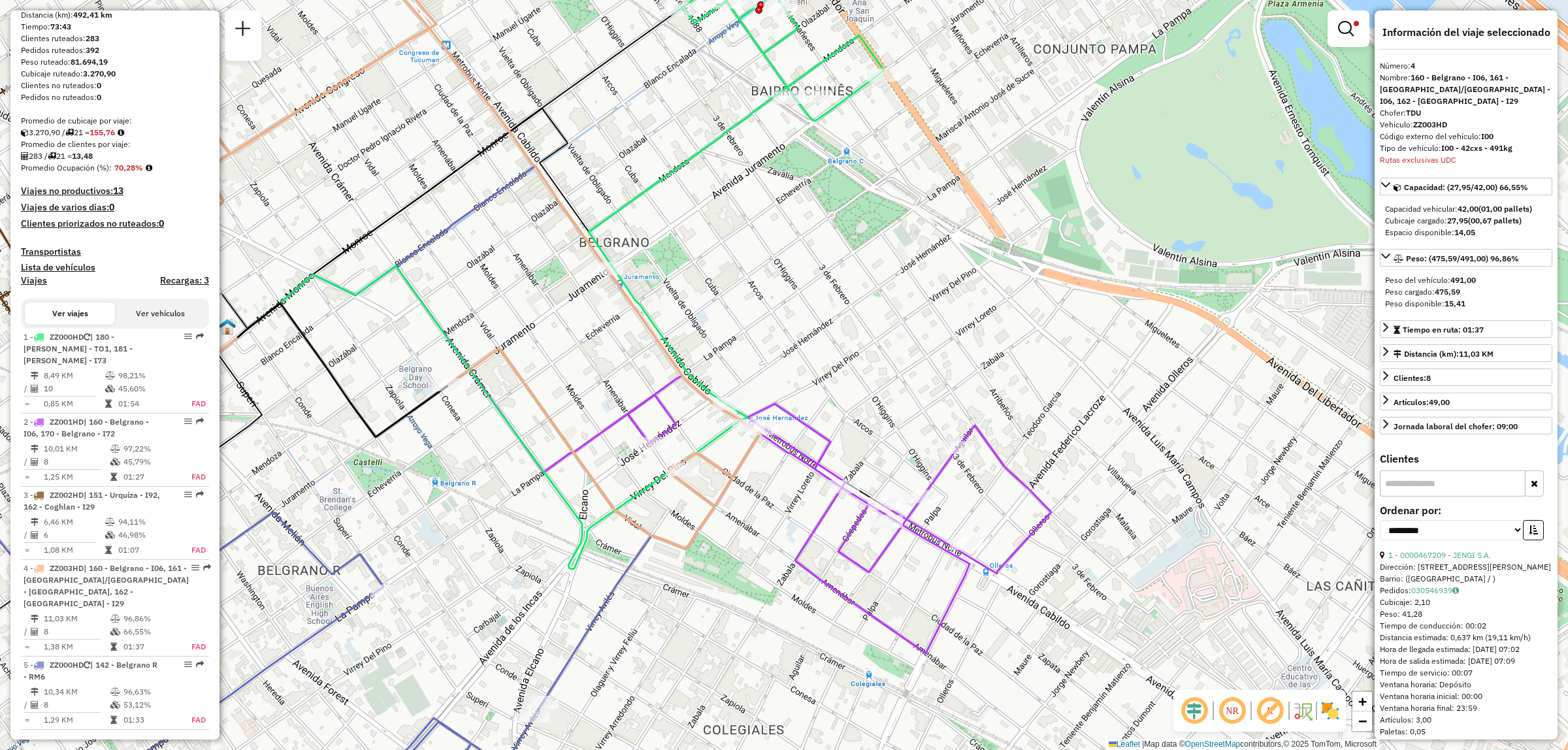
drag, startPoint x: 808, startPoint y: 177, endPoint x: 821, endPoint y: 253, distance: 77.1
click at [830, 280] on div "Limpiar filtros Ventana de servicio Día de servicio Capacidad Transportistas Ve…" at bounding box center [784, 375] width 1568 height 750
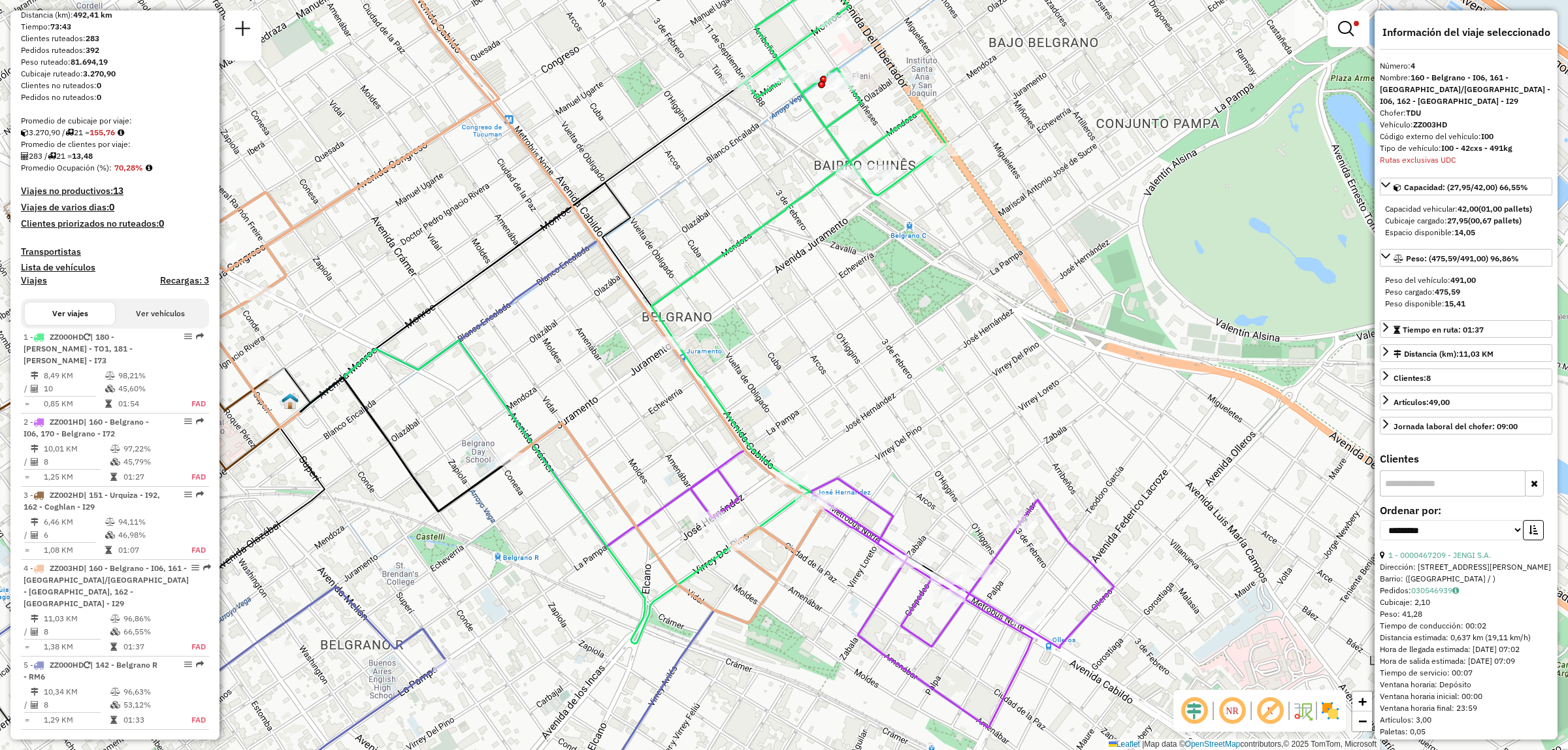
drag, startPoint x: 653, startPoint y: 557, endPoint x: 711, endPoint y: 533, distance: 62.8
click at [711, 533] on div "Limpiar filtros Ventana de servicio Día de servicio Capacidad Transportistas Ve…" at bounding box center [784, 375] width 1568 height 750
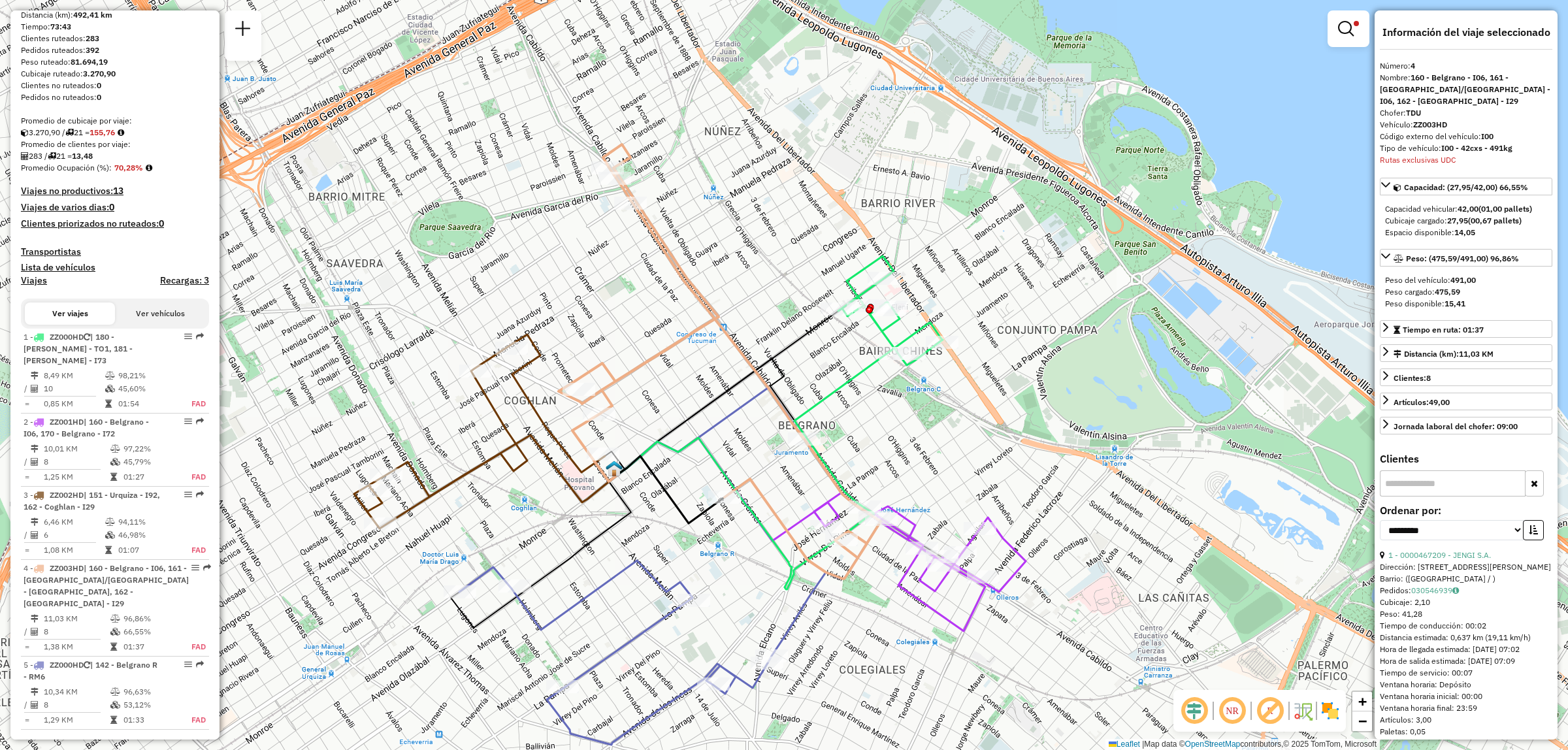
click at [754, 563] on div "Limpiar filtros Ventana de servicio Día de servicio Capacidad Transportistas Ve…" at bounding box center [784, 375] width 1568 height 750
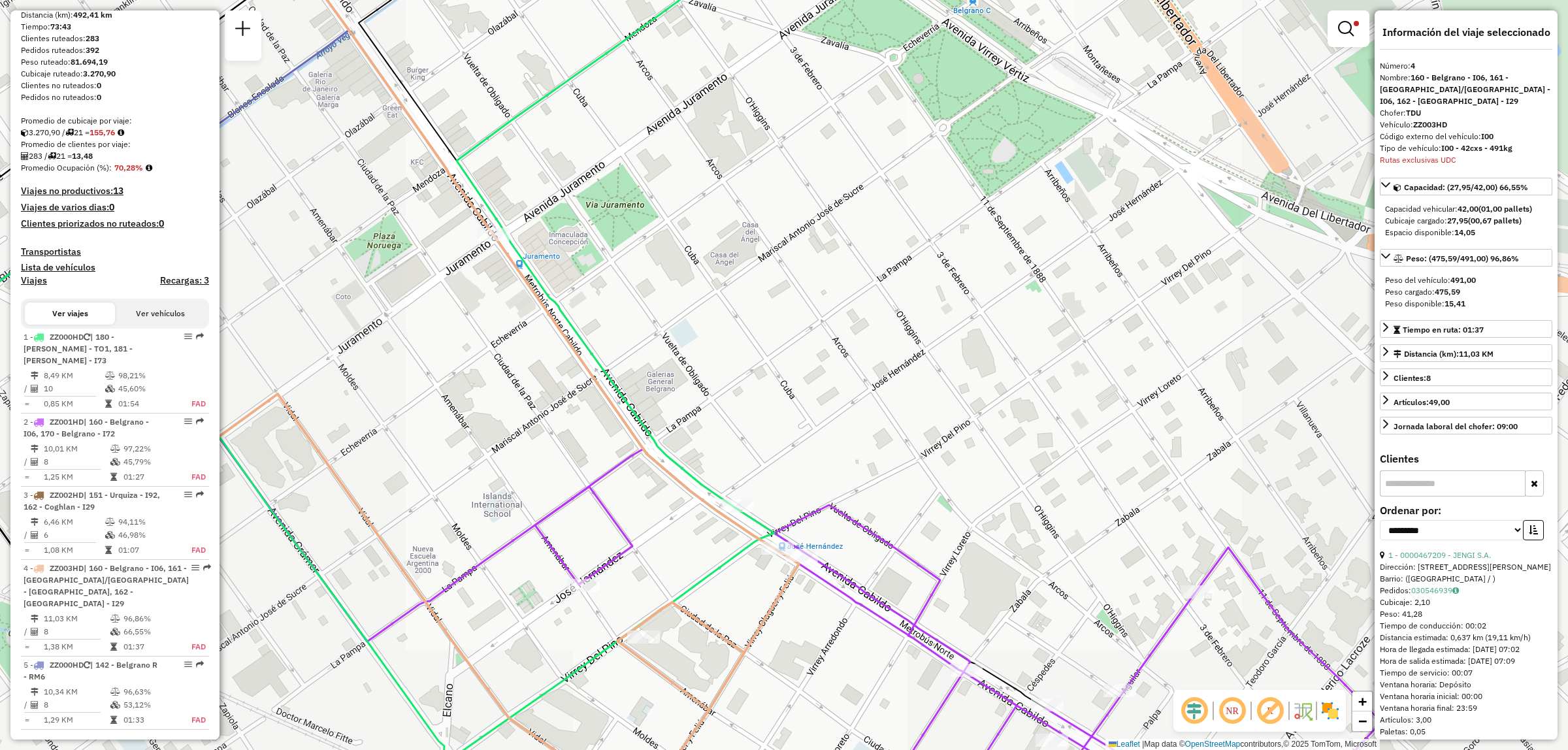
drag, startPoint x: 773, startPoint y: 612, endPoint x: 828, endPoint y: 543, distance: 88.2
click at [830, 541] on div "Limpiar filtros Ventana de servicio Día de servicio Capacidad Transportistas Ve…" at bounding box center [784, 375] width 1568 height 750
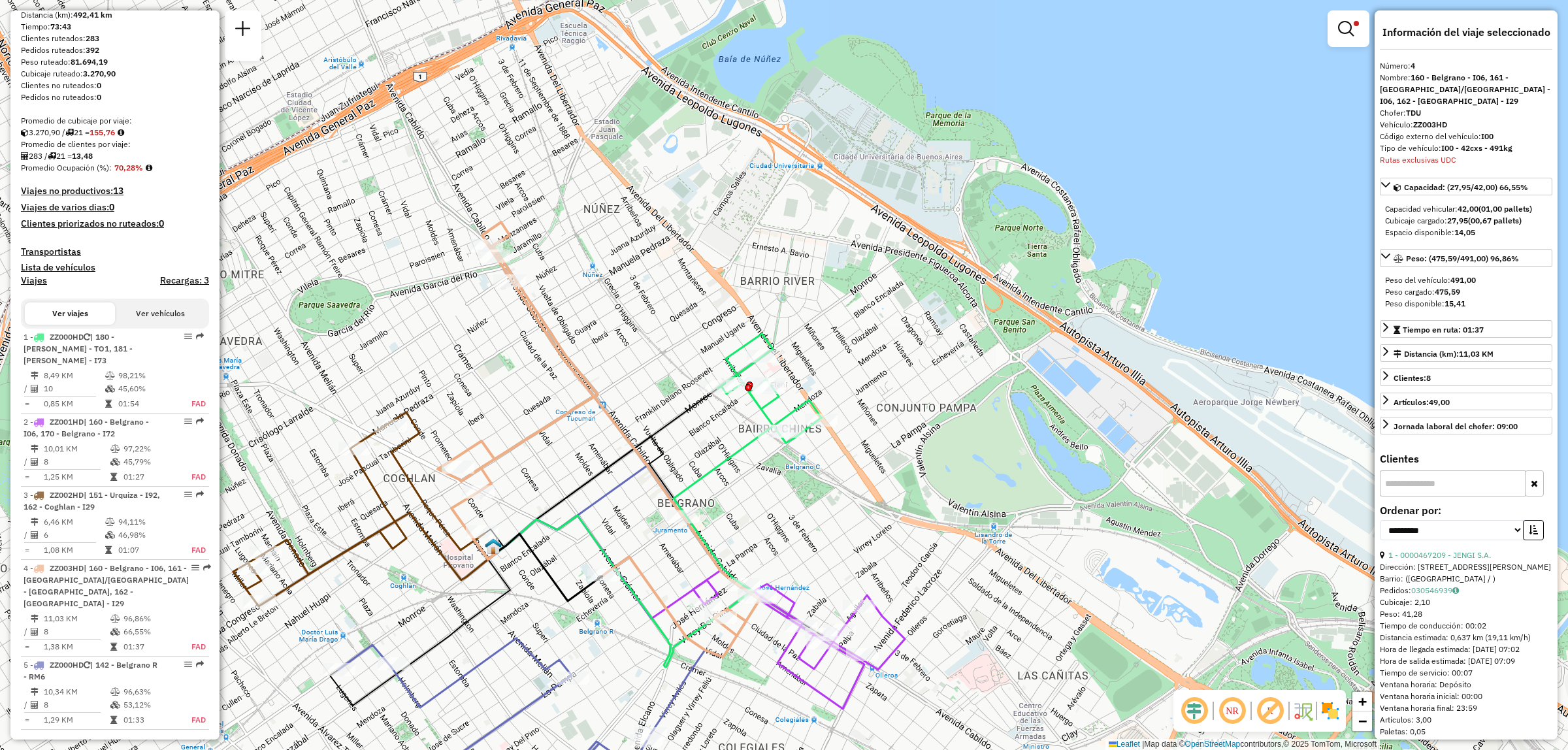
drag, startPoint x: 647, startPoint y: 647, endPoint x: 693, endPoint y: 619, distance: 53.9
click at [693, 619] on icon at bounding box center [626, 592] width 255 height 152
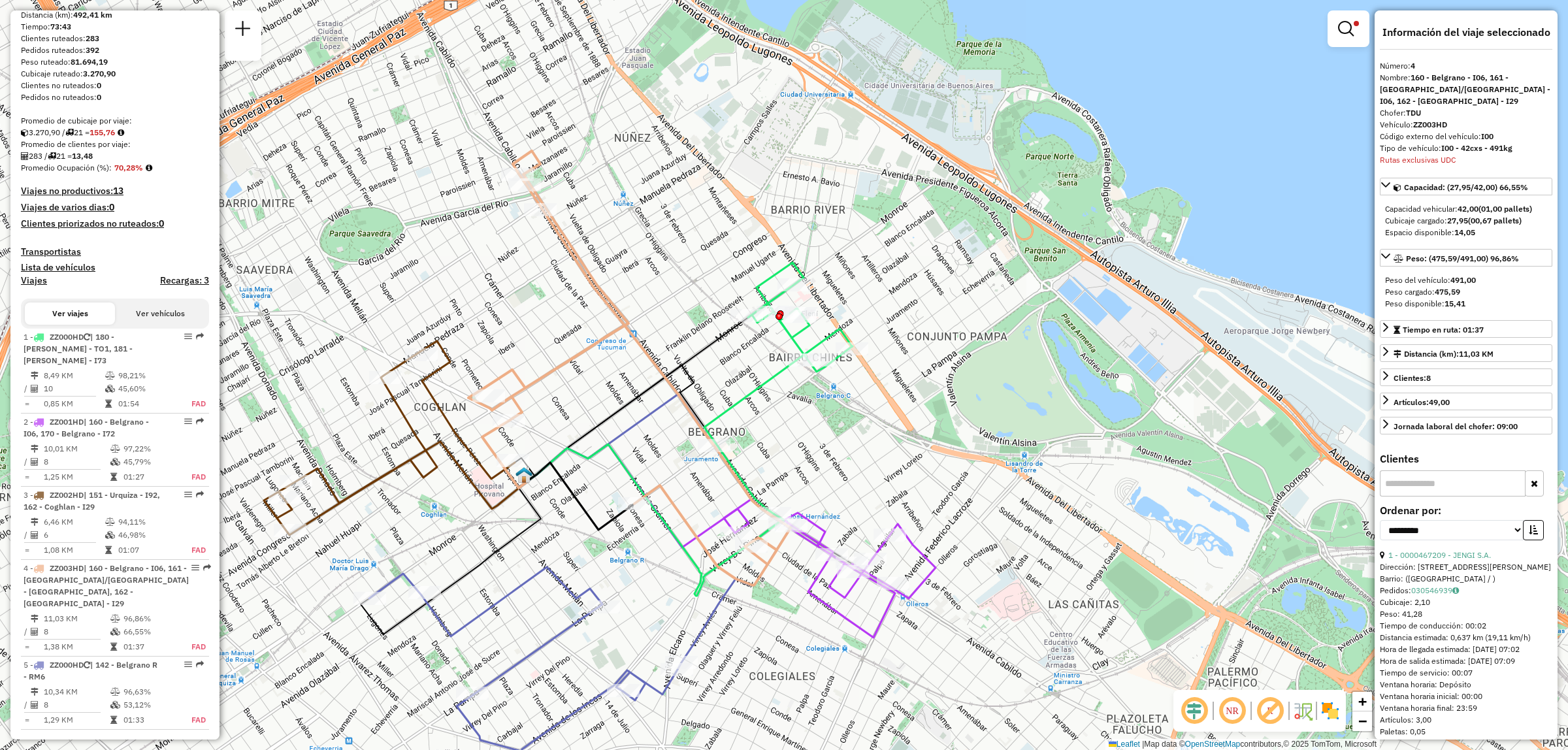
drag, startPoint x: 681, startPoint y: 624, endPoint x: 743, endPoint y: 466, distance: 169.7
click at [743, 466] on div "Limpiar filtros Ventana de servicio Día de servicio Capacidad Transportistas Ve…" at bounding box center [784, 375] width 1568 height 750
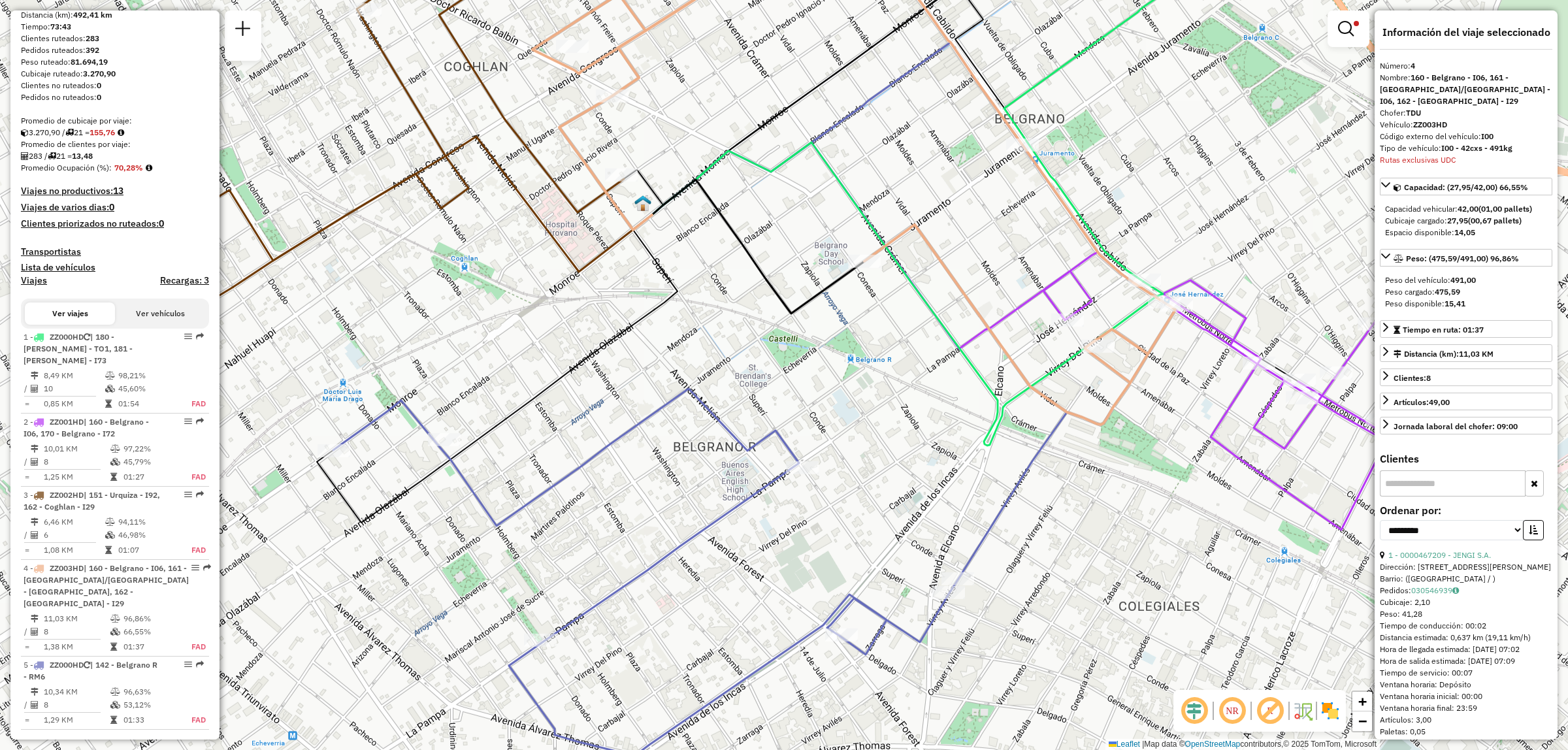
drag, startPoint x: 613, startPoint y: 544, endPoint x: 598, endPoint y: 506, distance: 40.9
click at [598, 506] on div "Limpiar filtros Ventana de servicio Día de servicio Capacidad Transportistas Ve…" at bounding box center [784, 375] width 1568 height 750
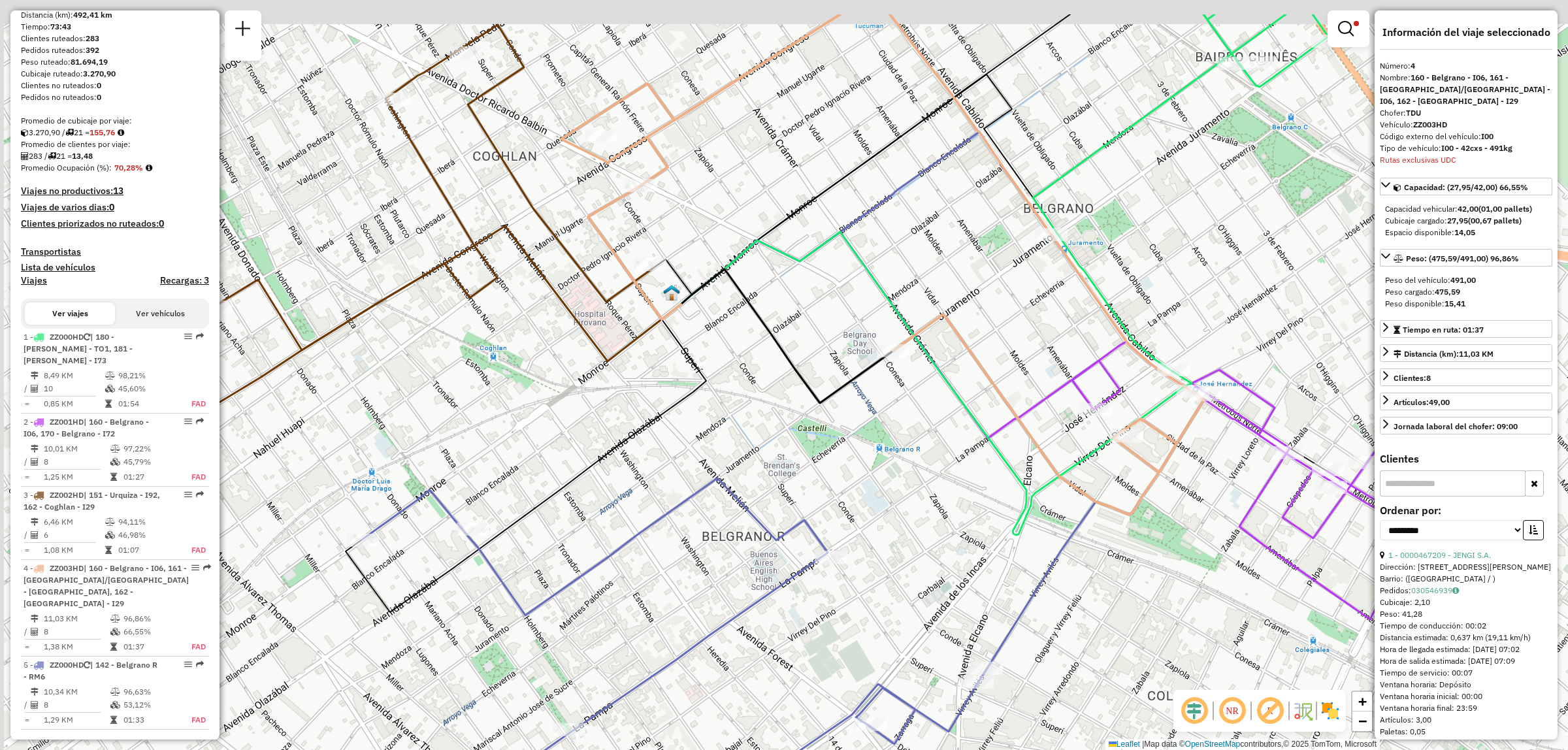
drag, startPoint x: 665, startPoint y: 455, endPoint x: 805, endPoint y: 567, distance: 179.3
click at [713, 597] on div "Limpiar filtros Ventana de servicio Día de servicio Capacidad Transportistas Ve…" at bounding box center [784, 375] width 1568 height 750
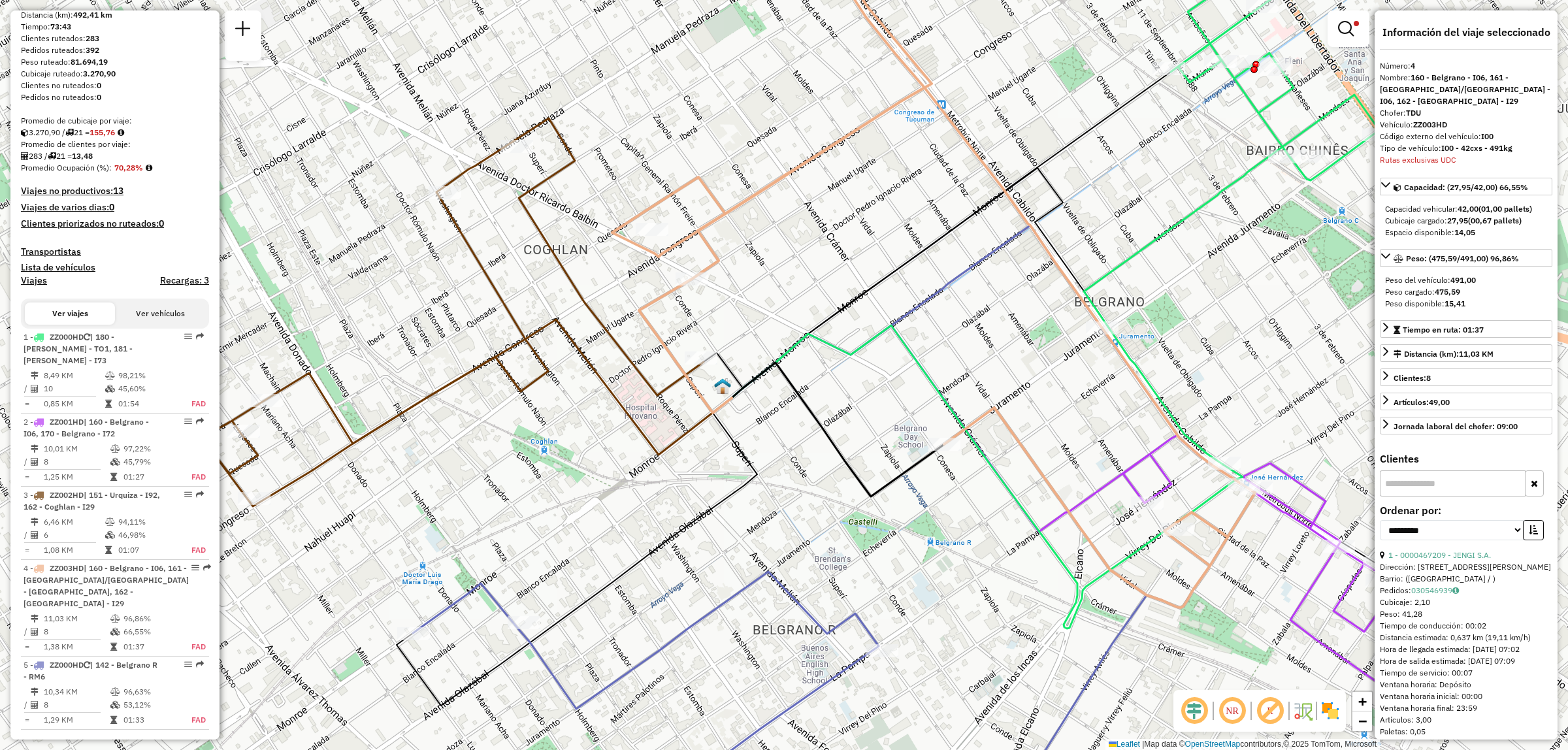
drag, startPoint x: 852, startPoint y: 511, endPoint x: 883, endPoint y: 559, distance: 57.1
click at [892, 564] on div "Limpiar filtros Ventana de servicio Día de servicio Capacidad Transportistas Ve…" at bounding box center [784, 375] width 1568 height 750
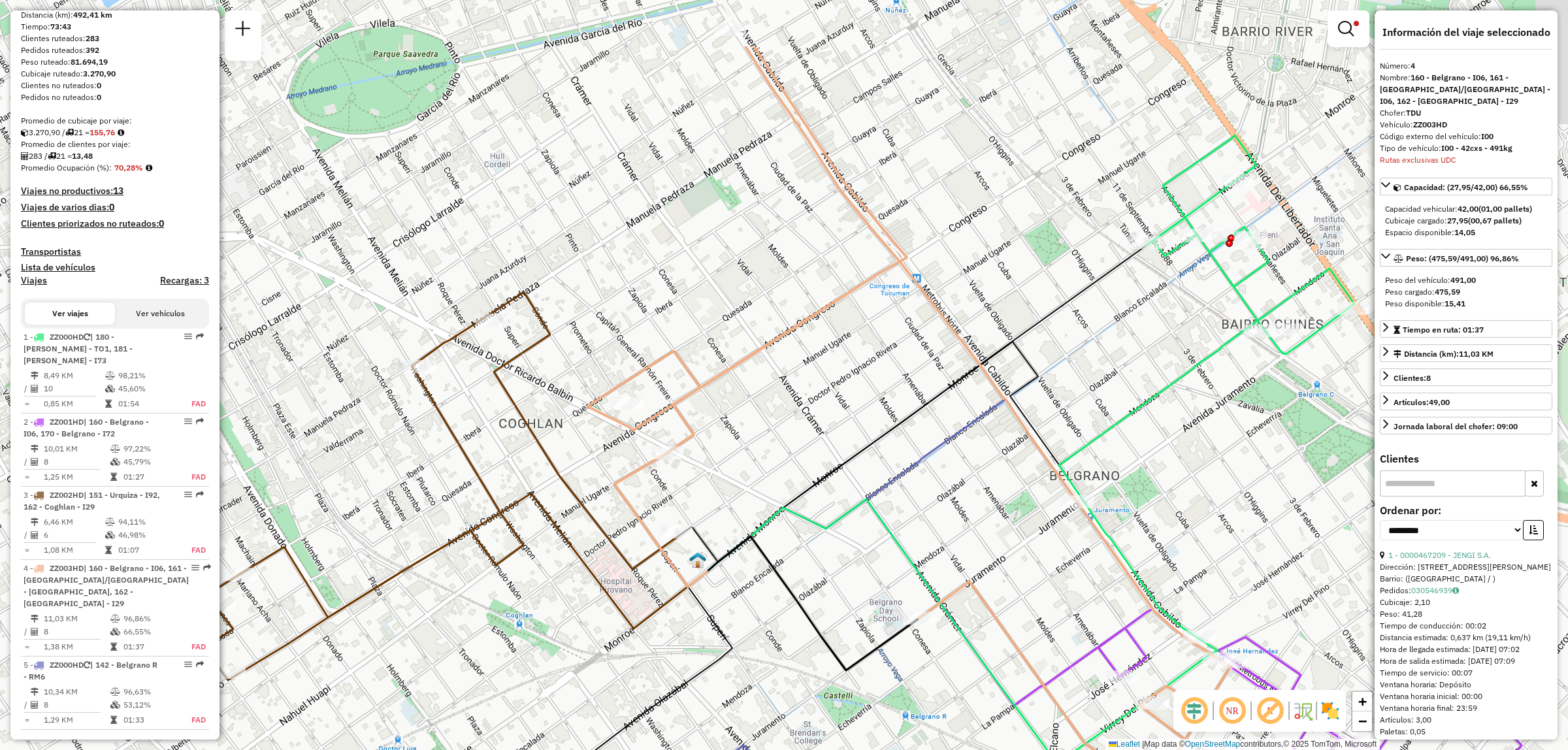
drag, startPoint x: 705, startPoint y: 328, endPoint x: 577, endPoint y: 580, distance: 282.6
click at [574, 581] on div "Limpiar filtros Ventana de servicio Día de servicio Capacidad Transportistas Ve…" at bounding box center [784, 375] width 1568 height 750
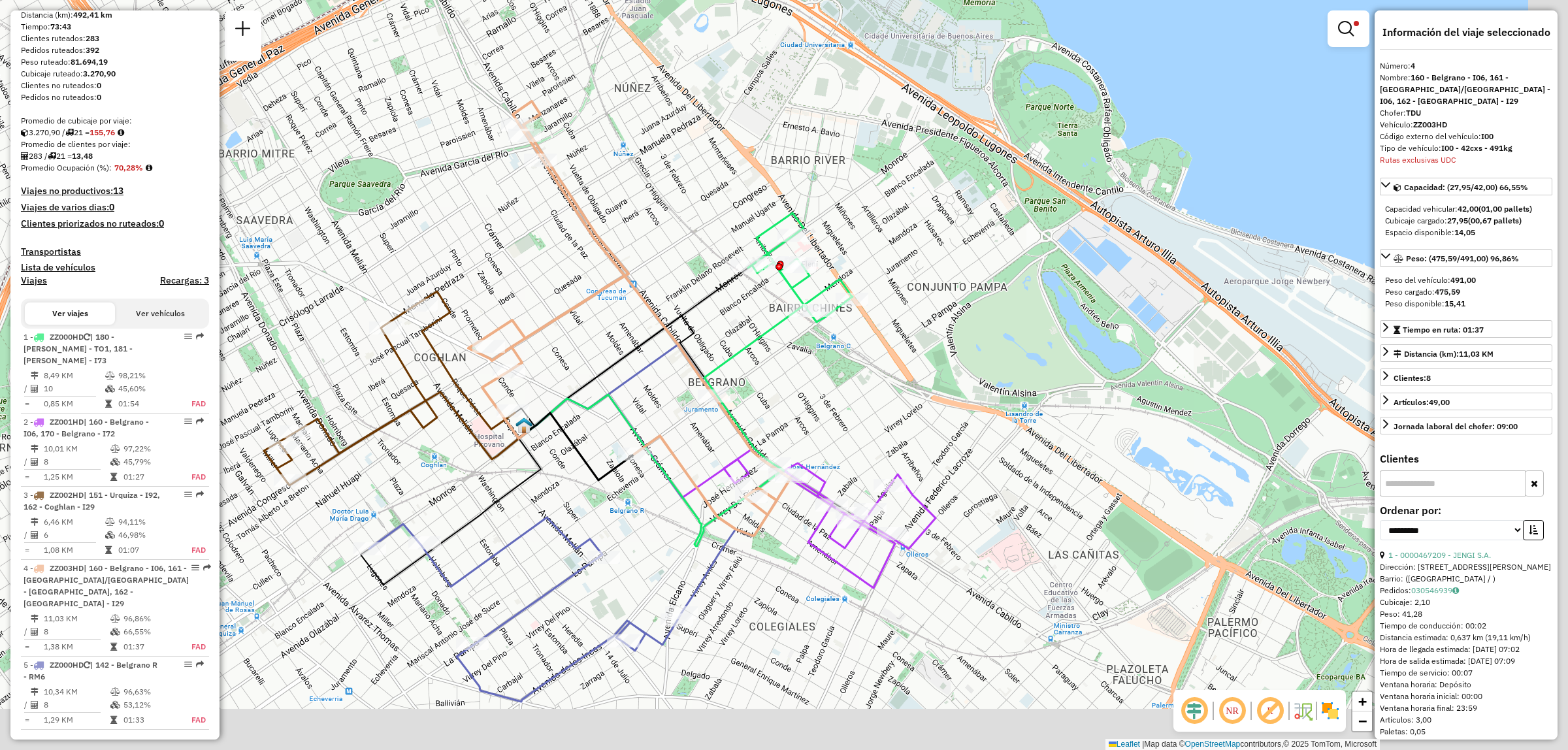
drag, startPoint x: 612, startPoint y: 365, endPoint x: 579, endPoint y: 337, distance: 43.3
click at [580, 338] on div "Limpiar filtros Ventana de servicio Día de servicio Capacidad Transportistas Ve…" at bounding box center [784, 375] width 1568 height 750
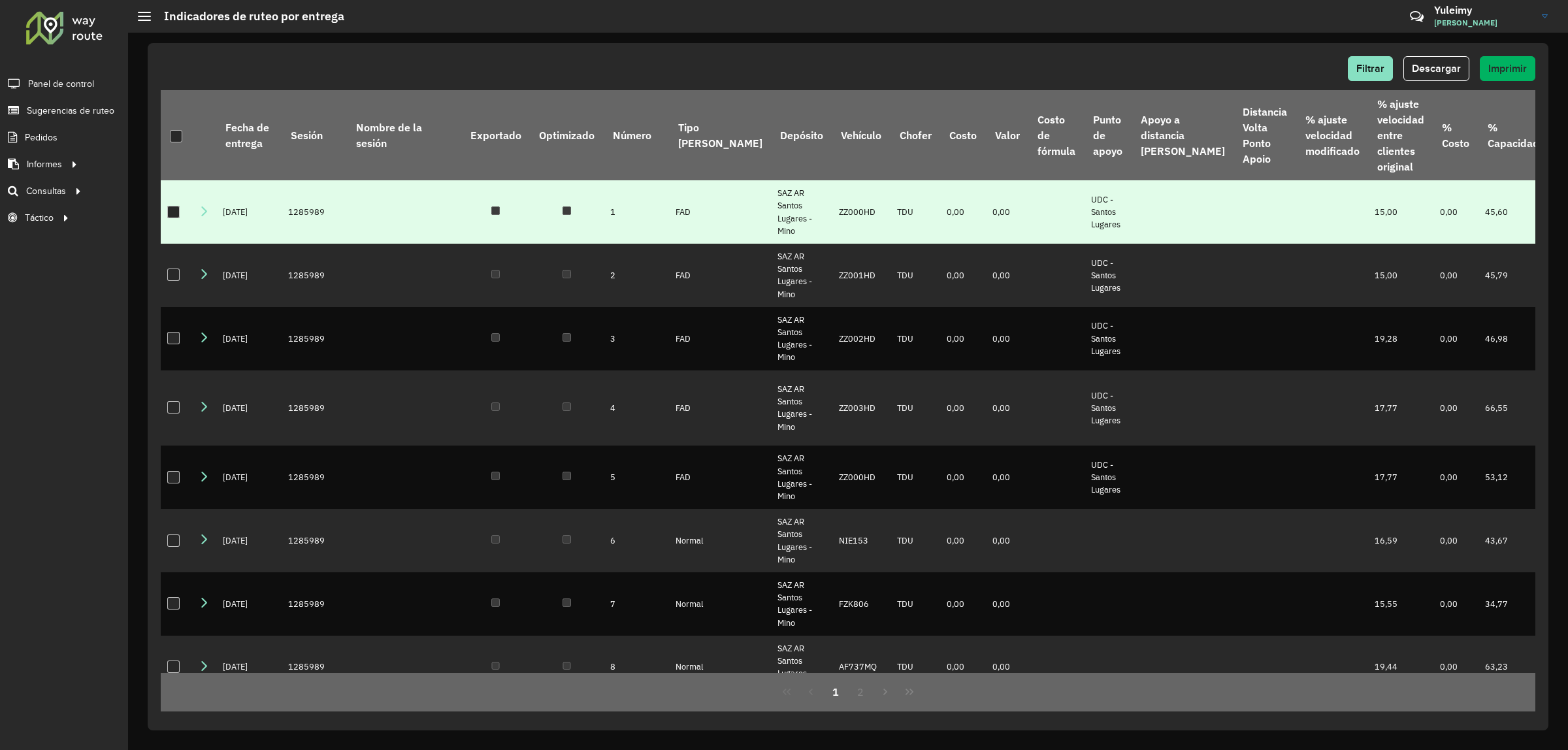
click at [171, 214] on div at bounding box center [173, 211] width 12 height 12
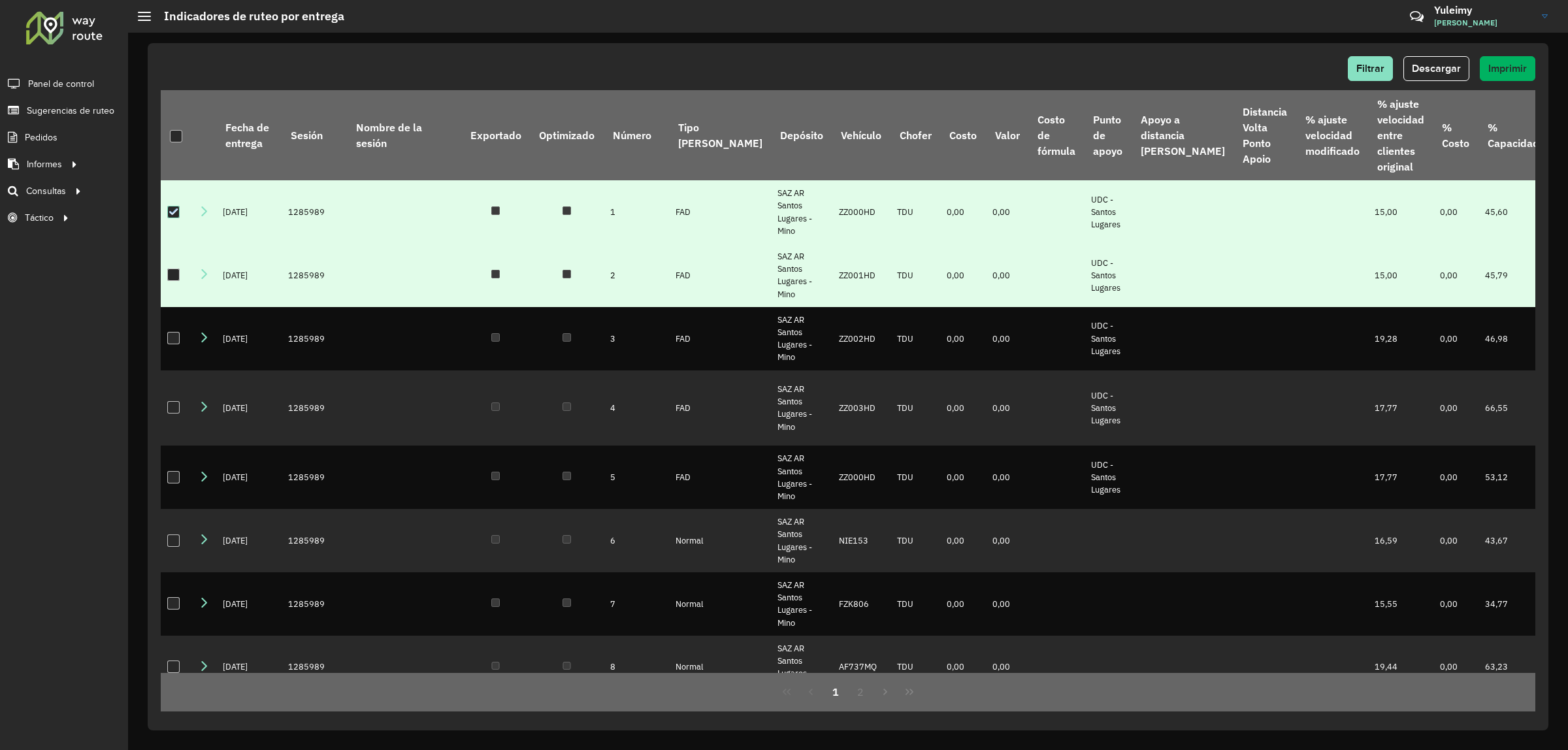
click at [170, 276] on div at bounding box center [173, 274] width 12 height 12
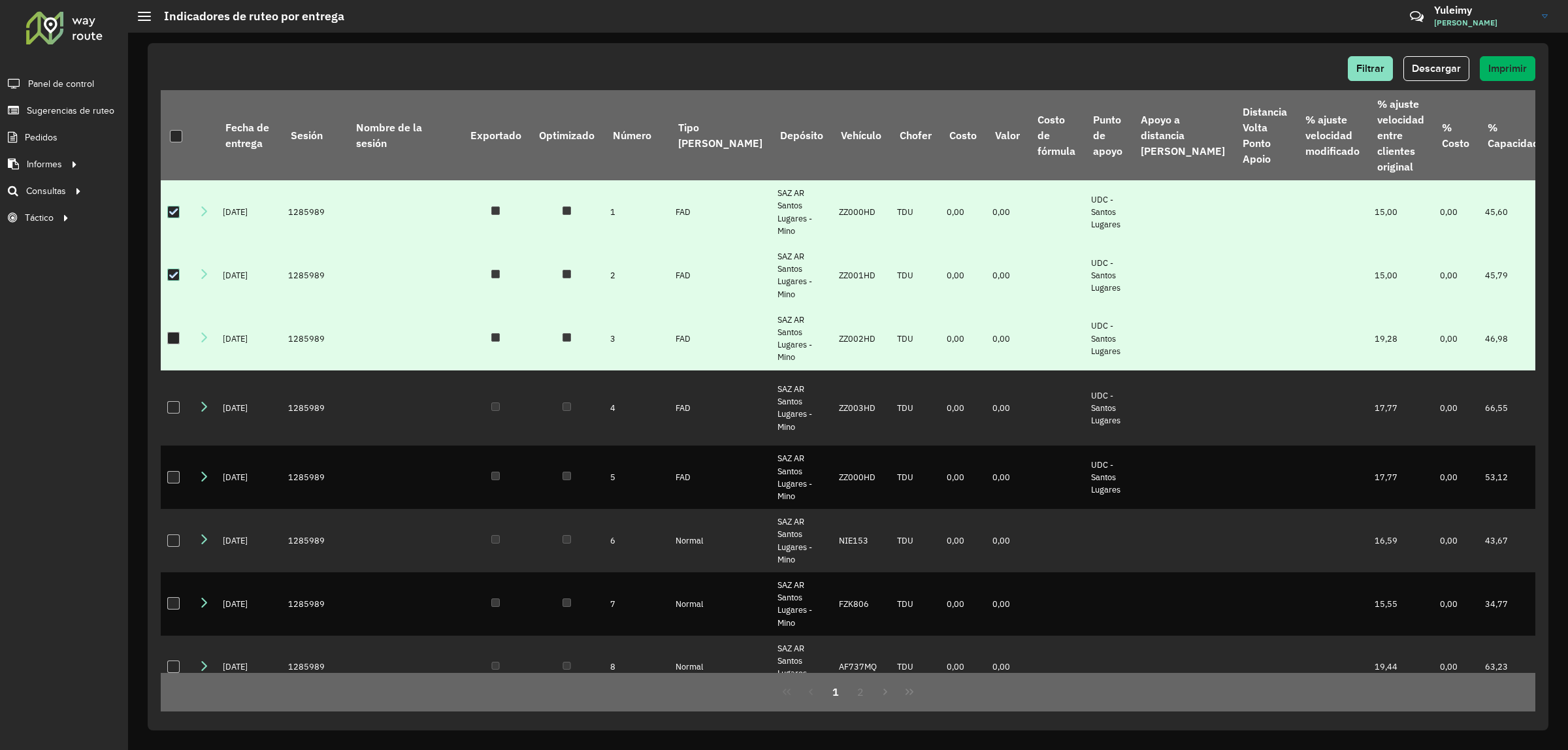
drag, startPoint x: 171, startPoint y: 338, endPoint x: 175, endPoint y: 346, distance: 8.9
click at [172, 338] on div at bounding box center [173, 338] width 12 height 12
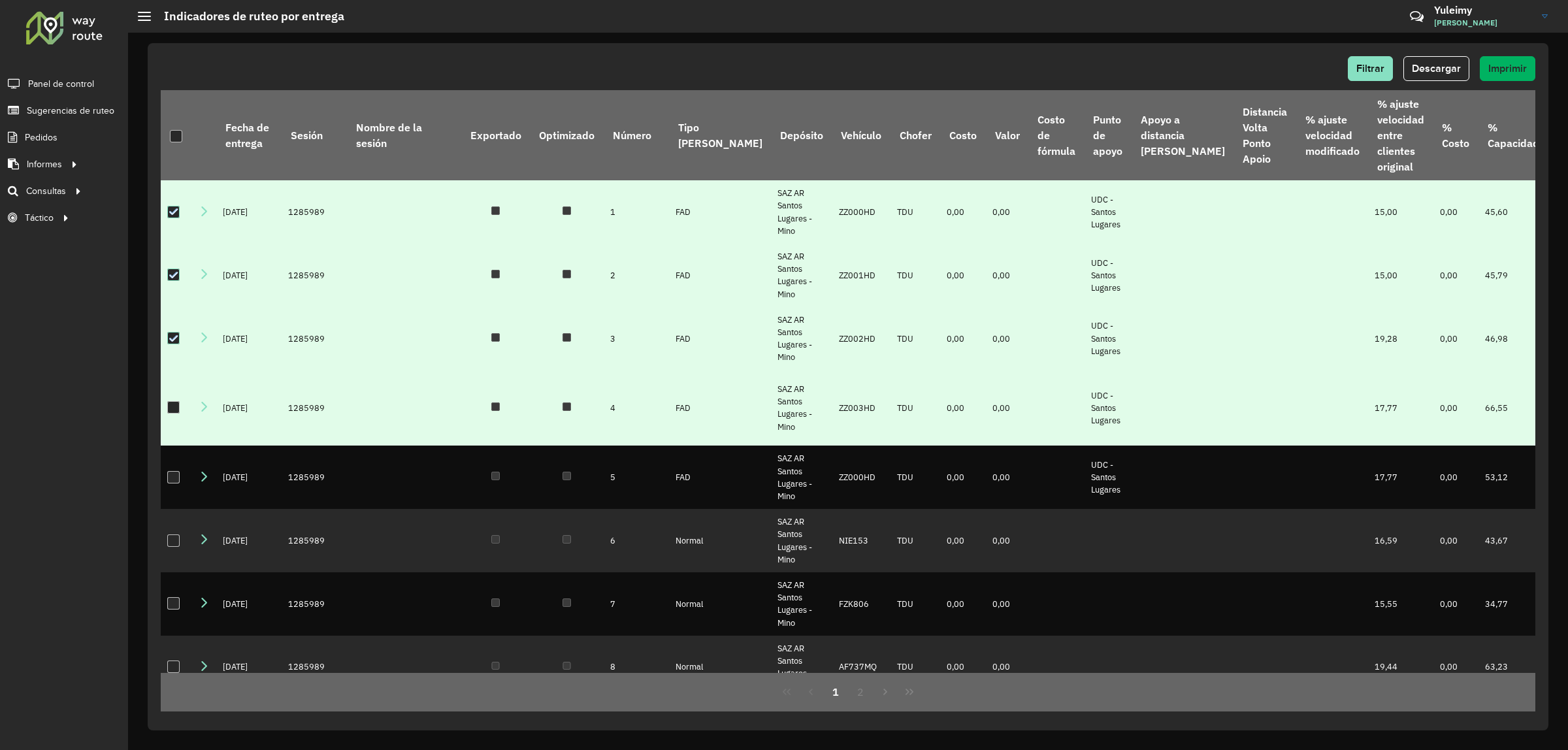
click at [175, 402] on div at bounding box center [173, 406] width 12 height 12
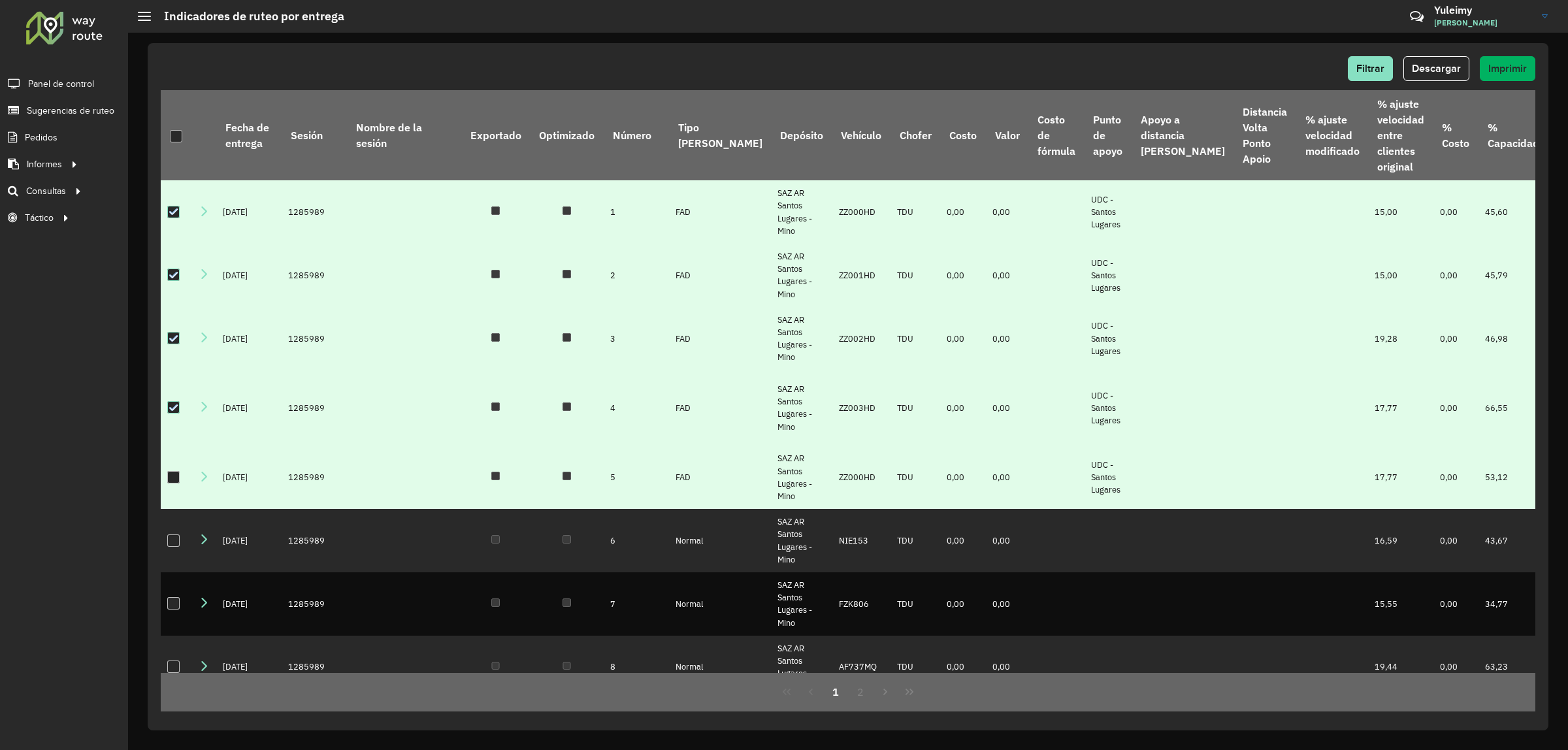
click at [166, 466] on td at bounding box center [177, 477] width 31 height 63
click at [170, 471] on div at bounding box center [173, 477] width 12 height 12
click at [1454, 68] on span "Descargar" at bounding box center [1437, 69] width 49 height 11
